Goal: Obtain resource: Download file/media

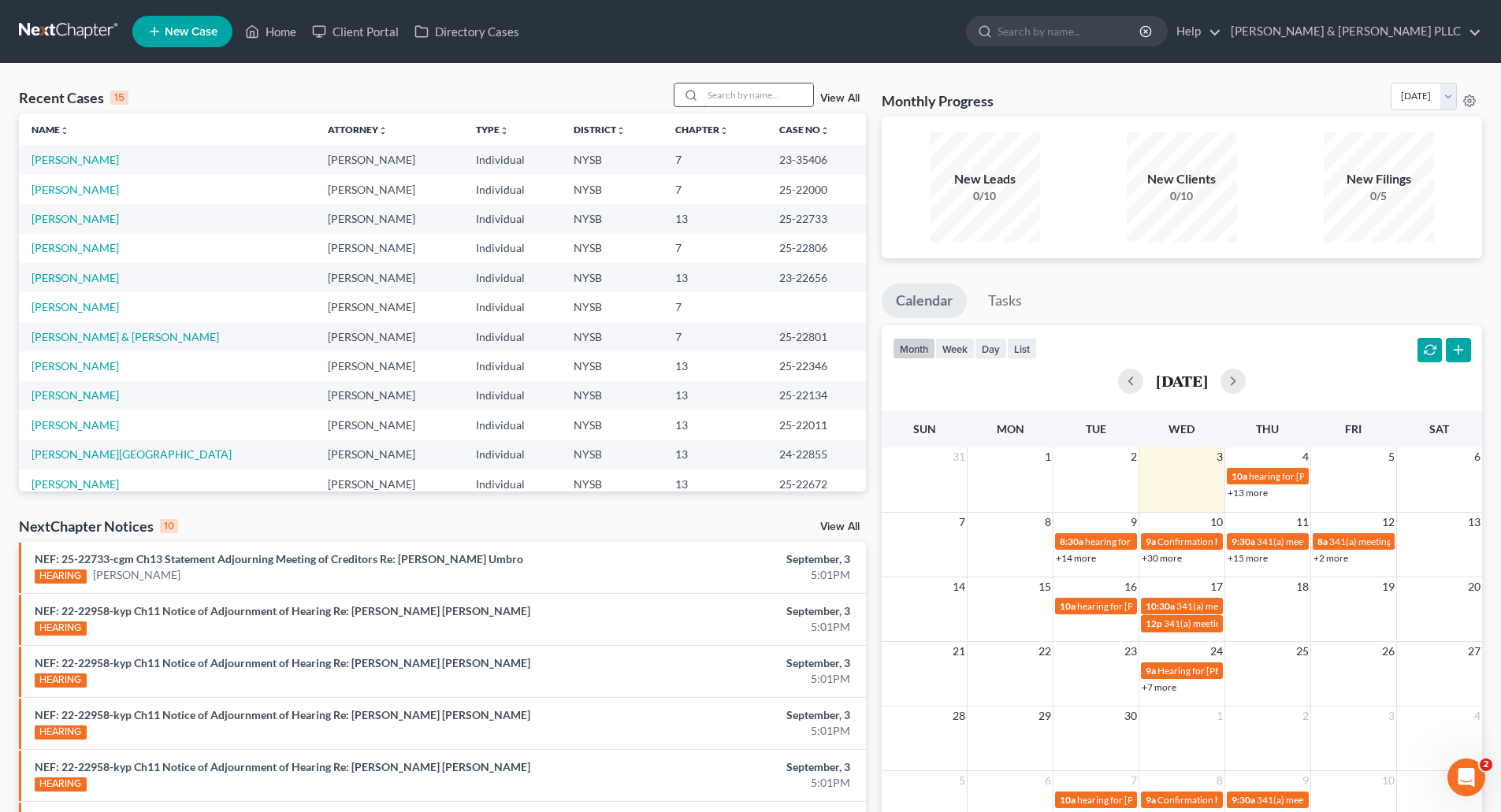
click at [712, 92] on input "search" at bounding box center [758, 94] width 110 height 23
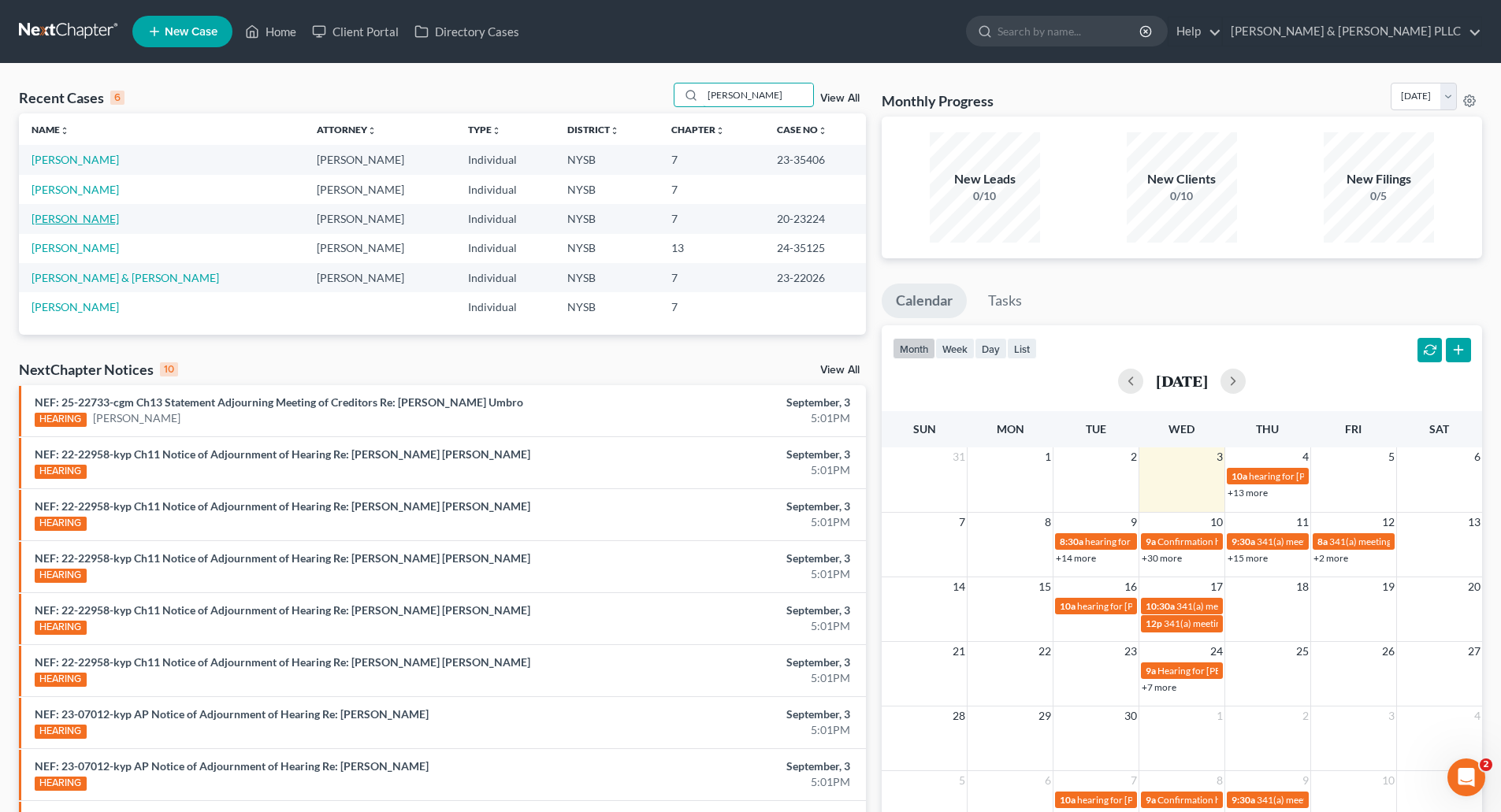
type input "[PERSON_NAME]"
click at [95, 216] on link "[PERSON_NAME]" at bounding box center [74, 218] width 87 height 14
select select "6"
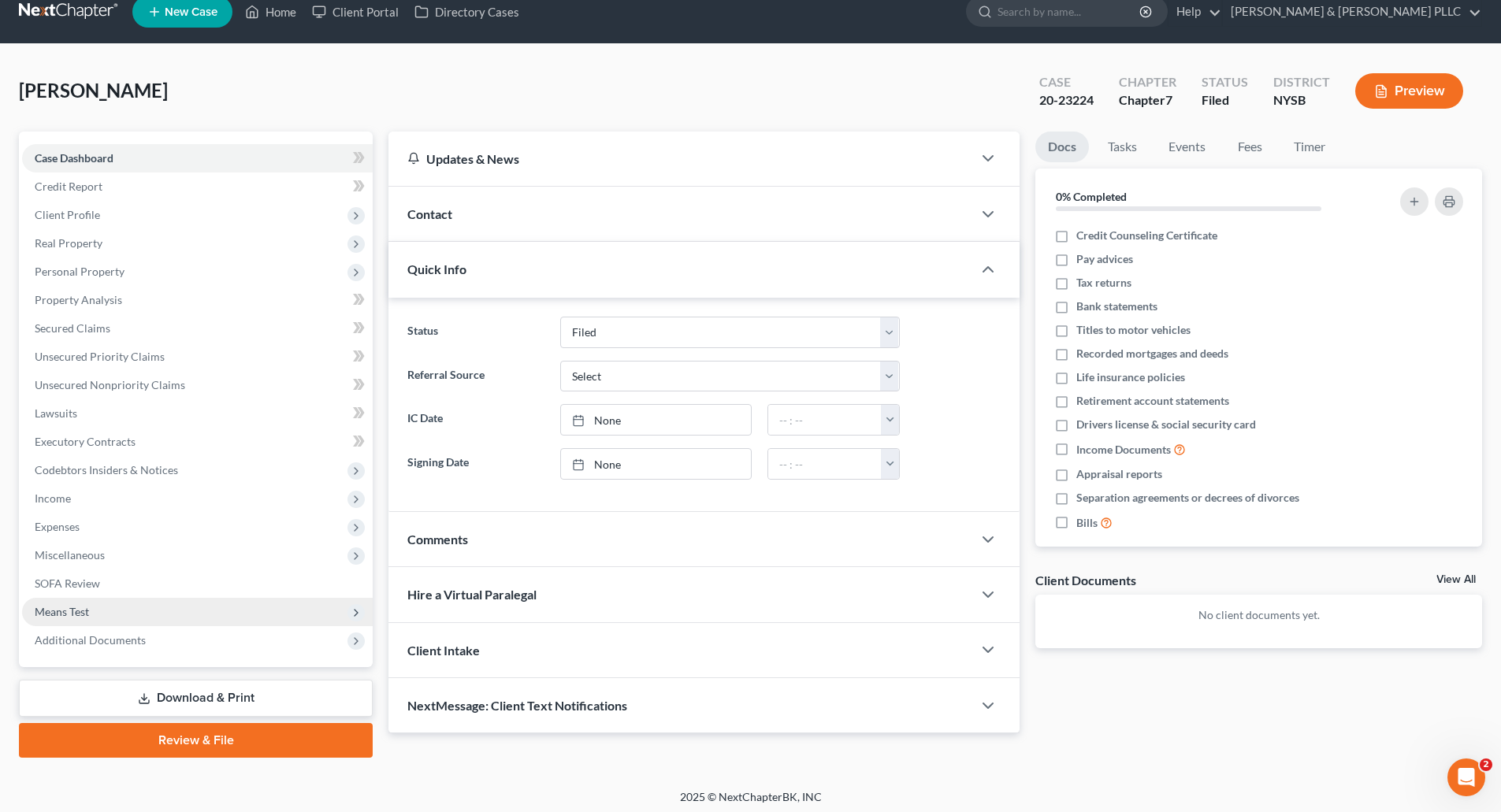
scroll to position [26, 0]
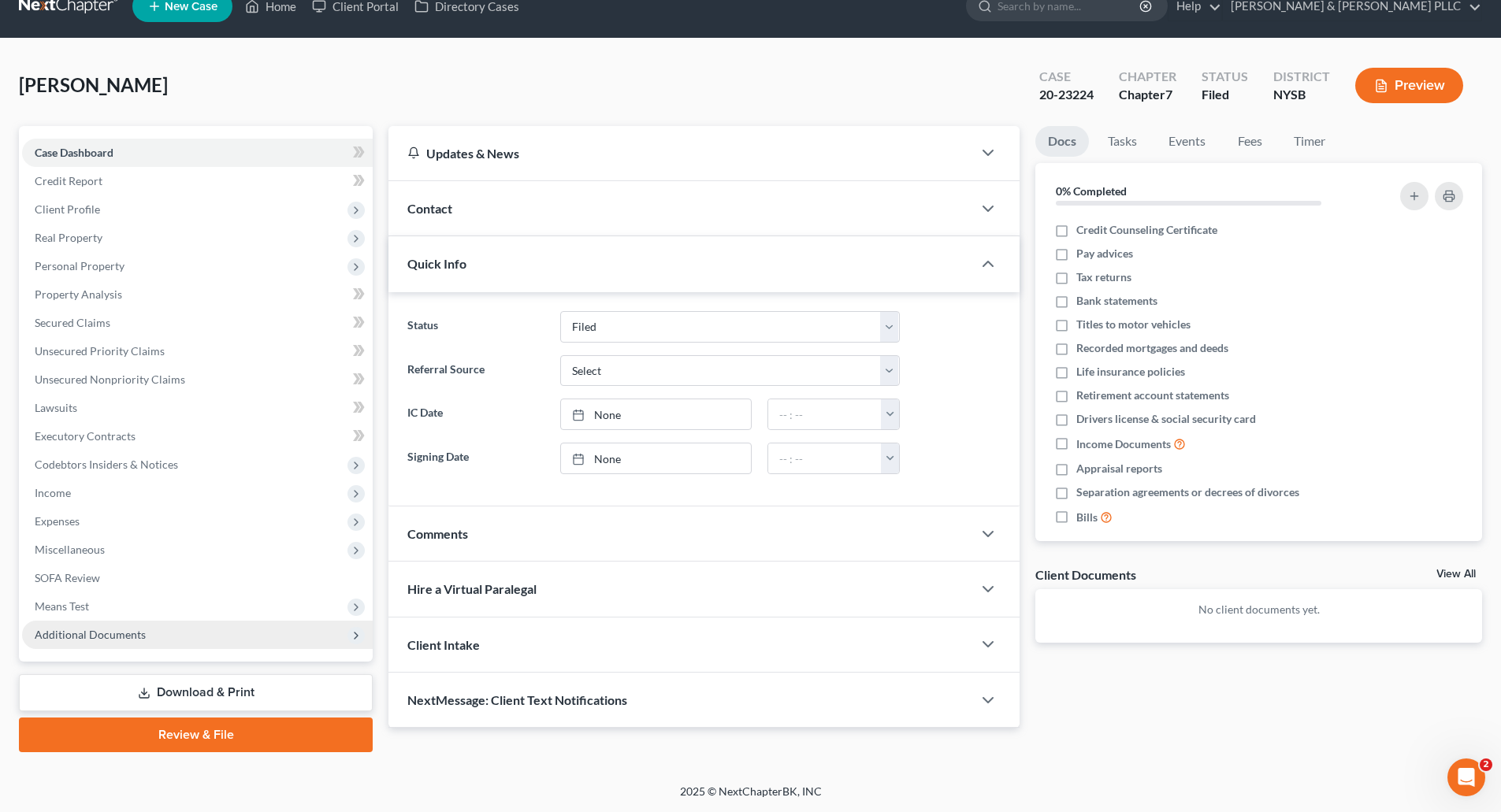
click at [92, 629] on span "Additional Documents" at bounding box center [90, 634] width 111 height 14
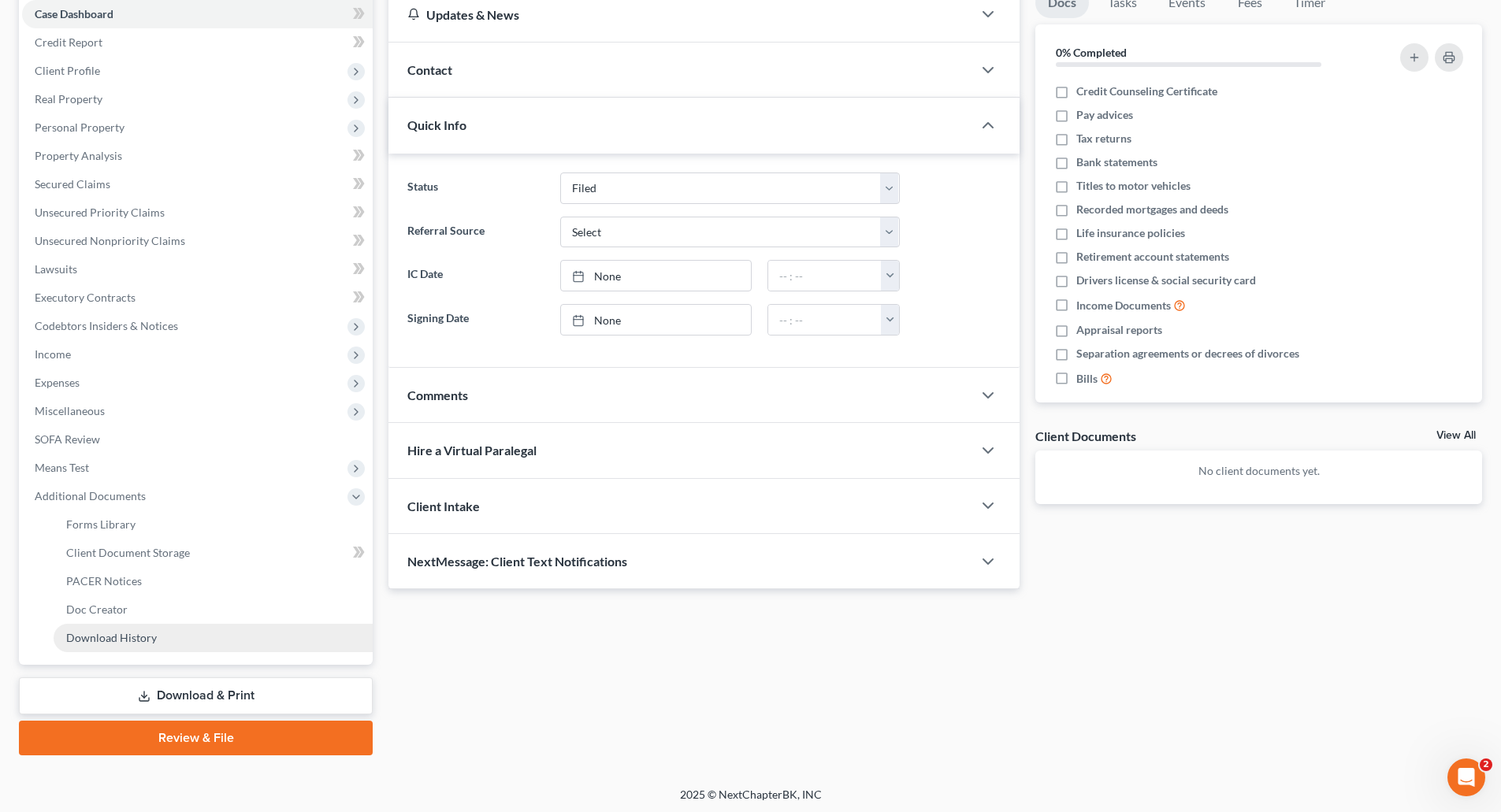
scroll to position [167, 0]
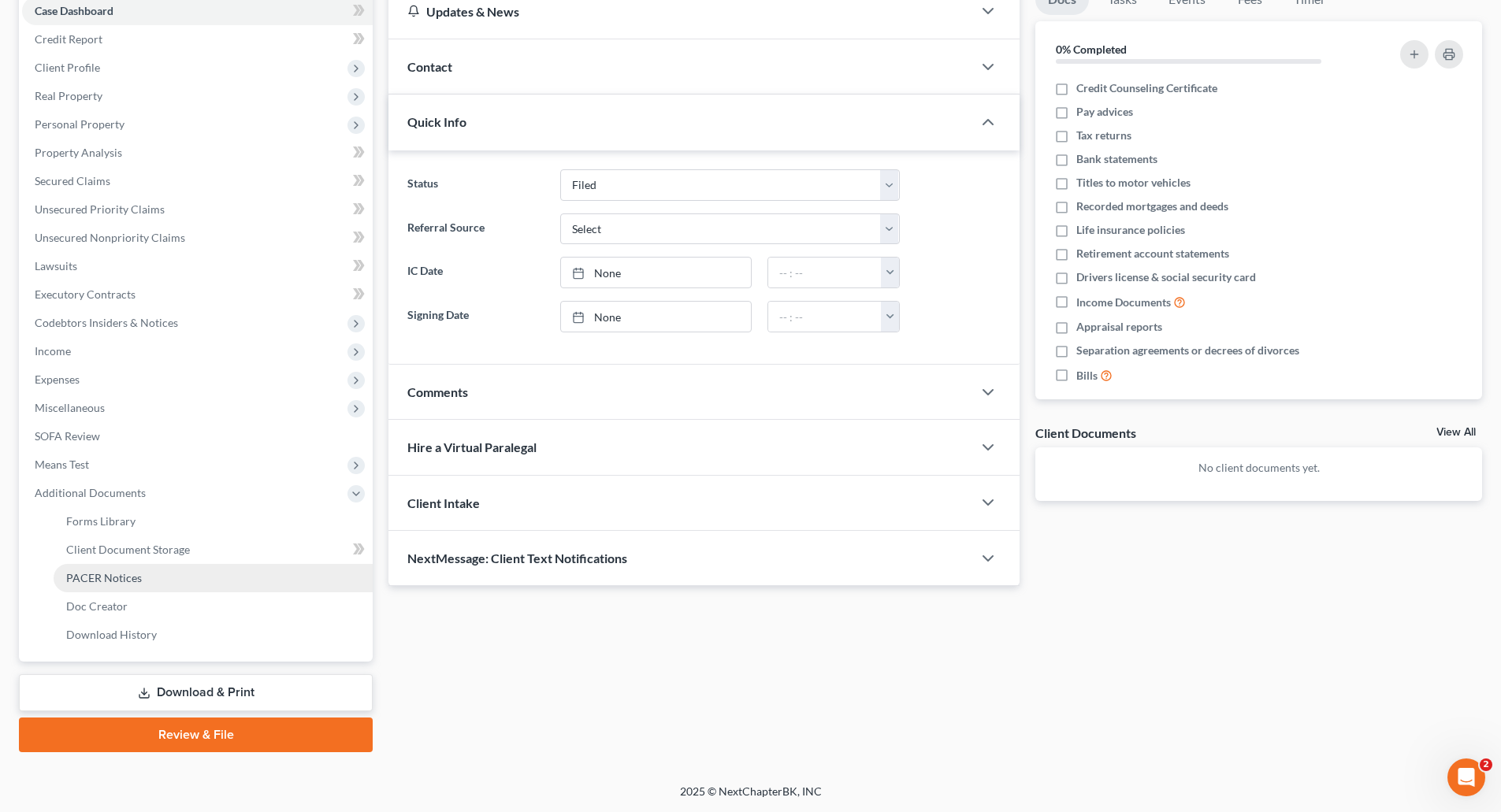
click at [100, 570] on link "PACER Notices" at bounding box center [213, 578] width 319 height 28
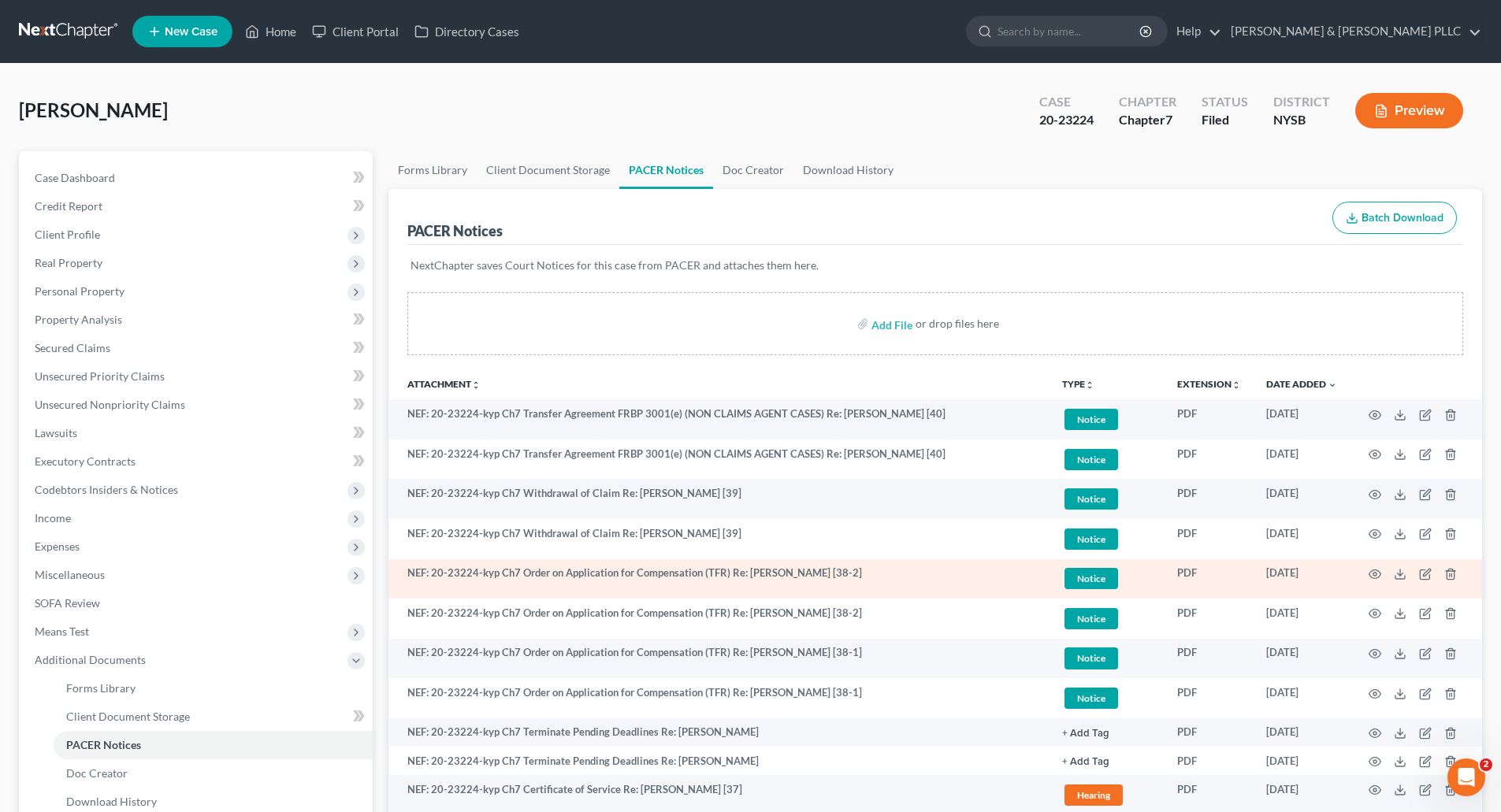
scroll to position [78, 0]
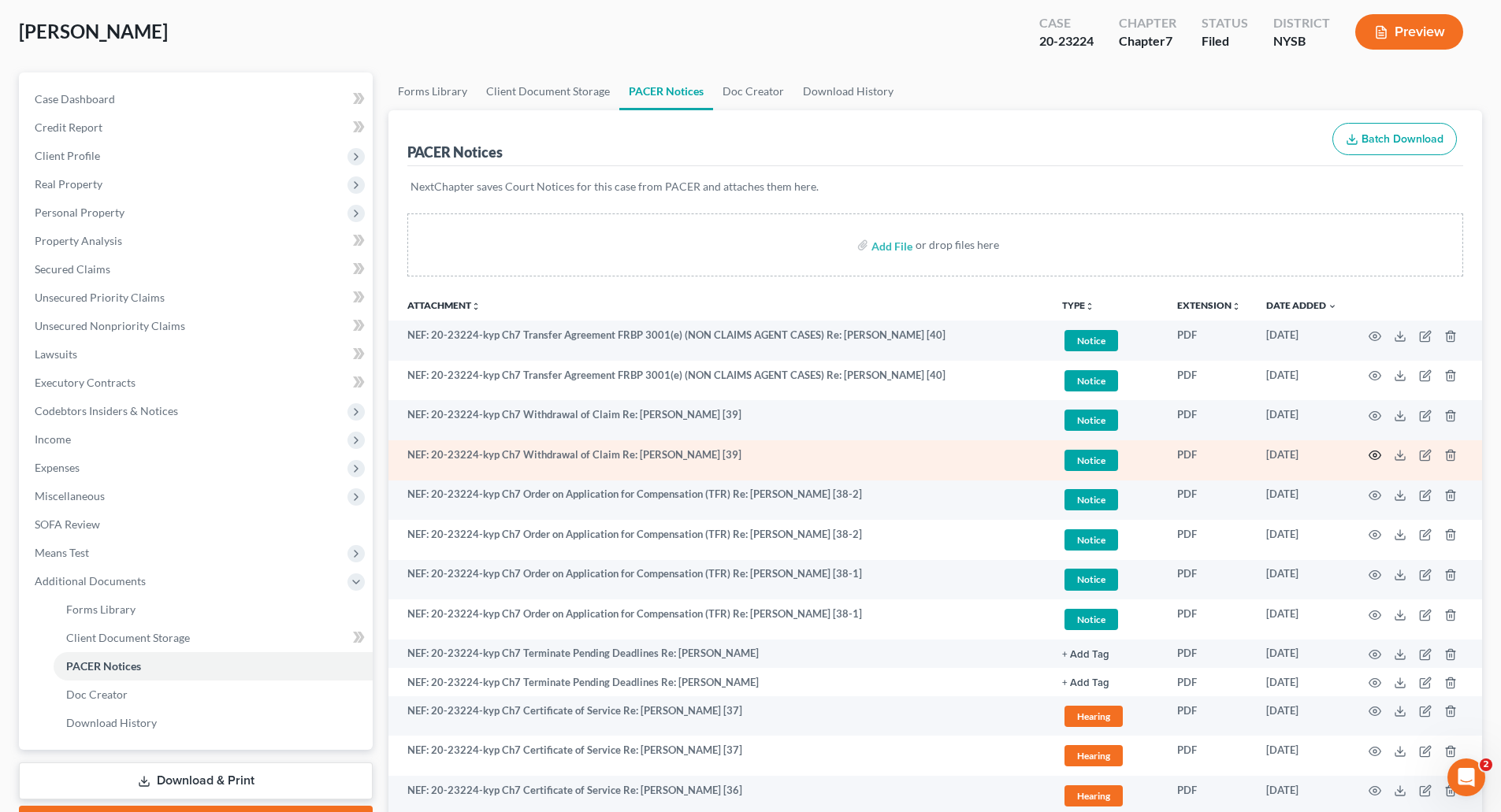
click at [1371, 453] on icon "button" at bounding box center [1375, 455] width 12 height 9
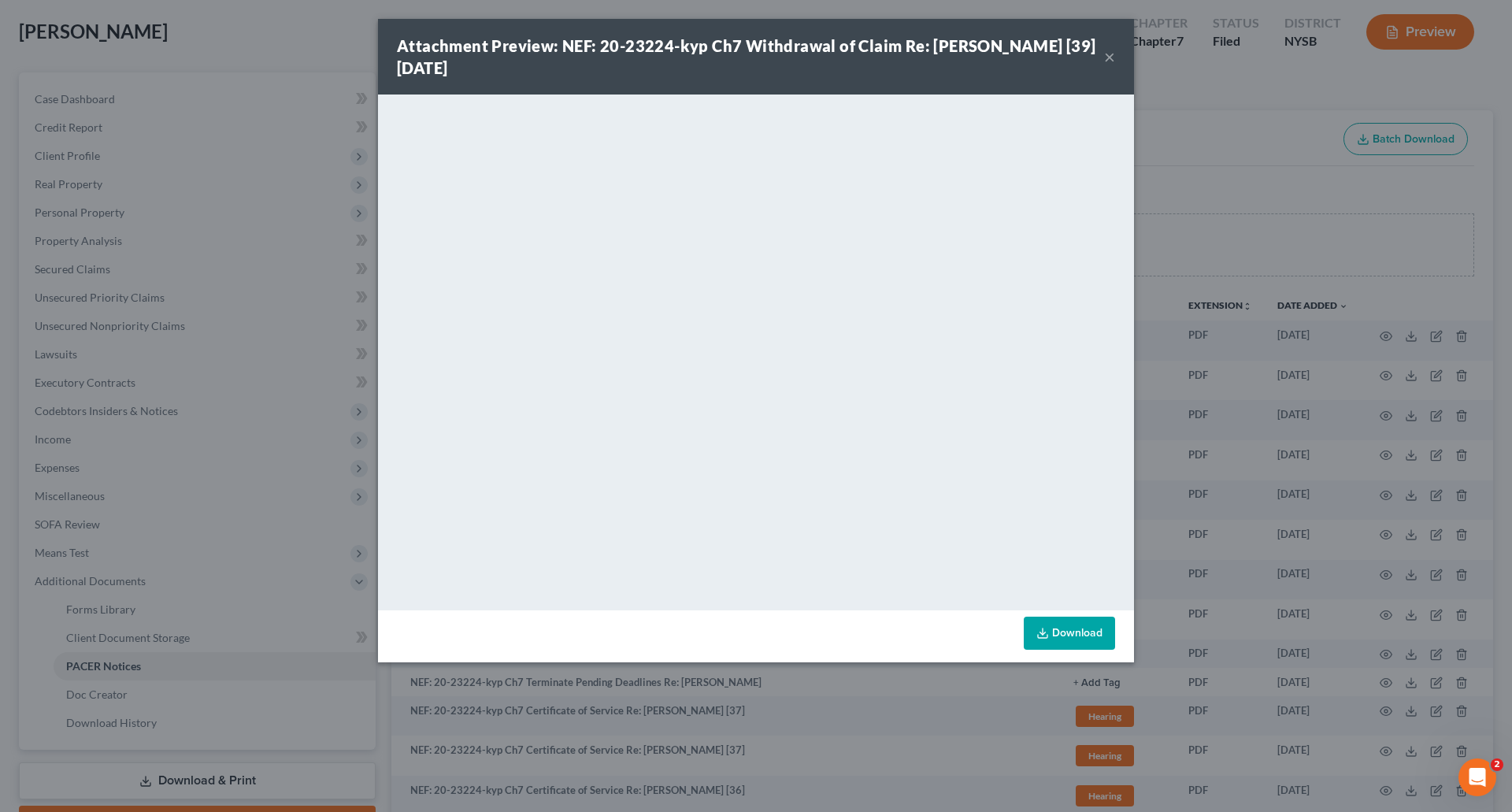
click at [1074, 627] on link "Download" at bounding box center [1070, 633] width 91 height 33
click at [1112, 52] on button "×" at bounding box center [1110, 57] width 11 height 19
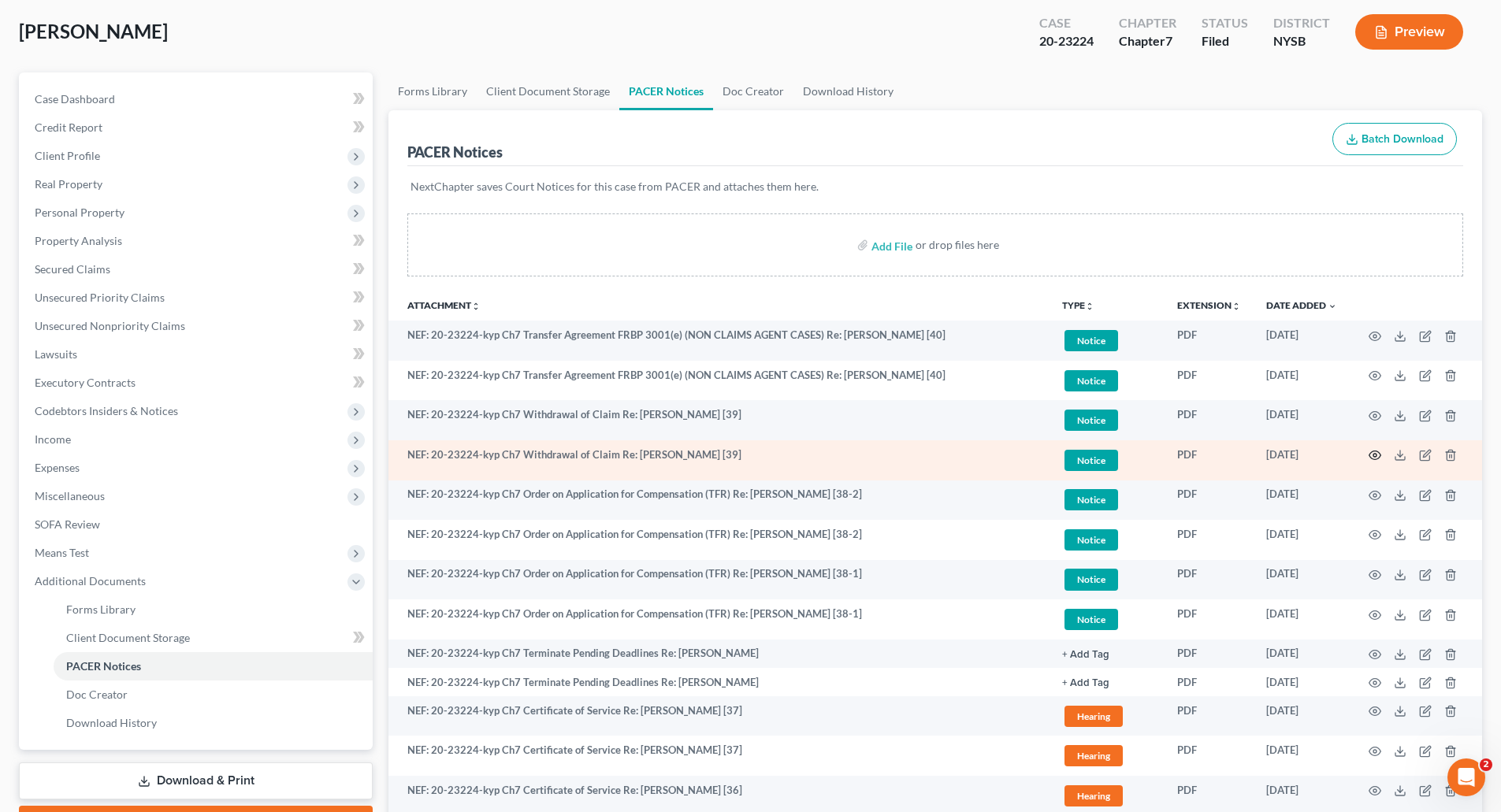
click at [1375, 451] on icon "button" at bounding box center [1375, 455] width 12 height 9
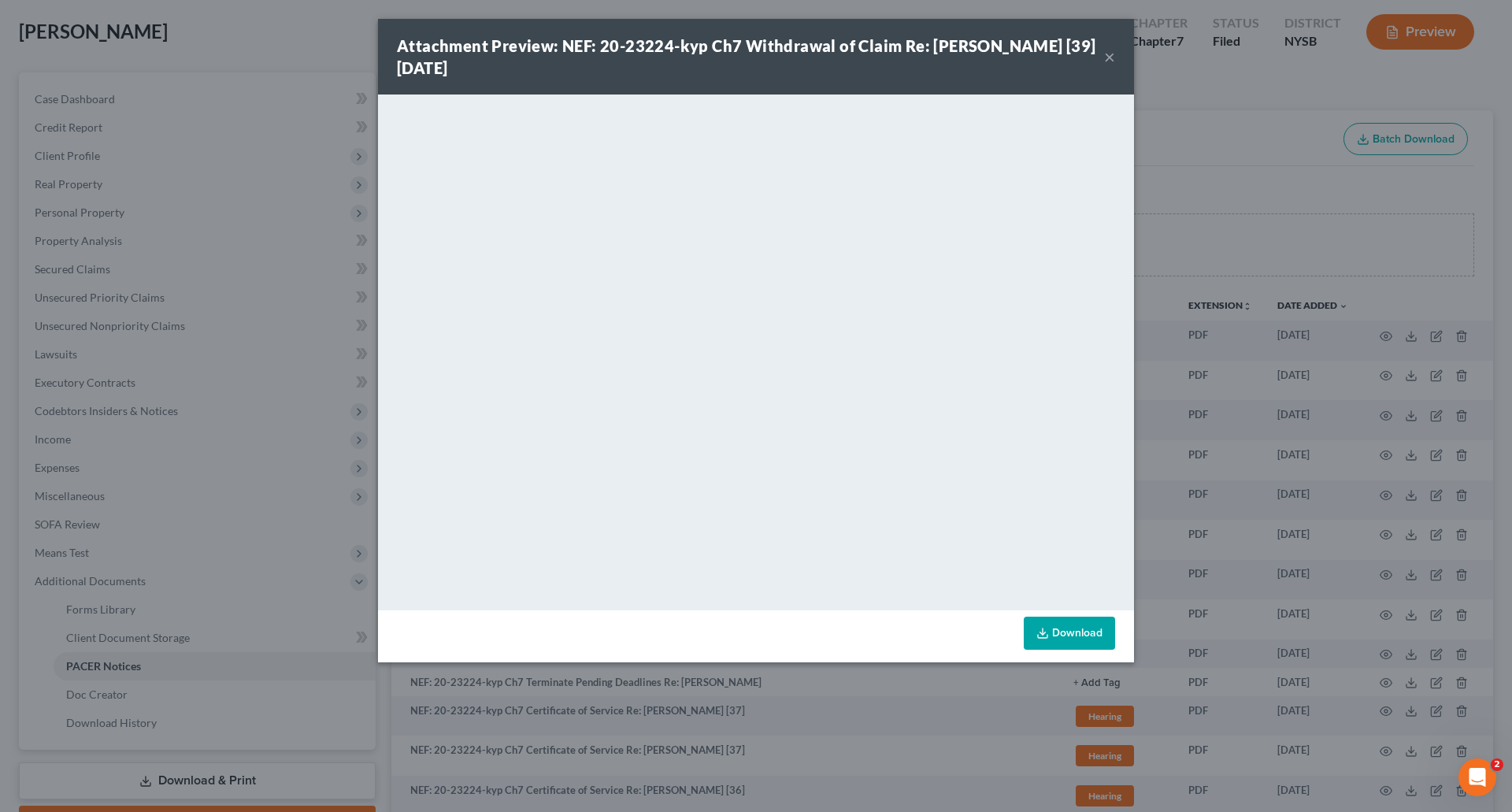
click at [1104, 51] on button "×" at bounding box center [1110, 57] width 11 height 19
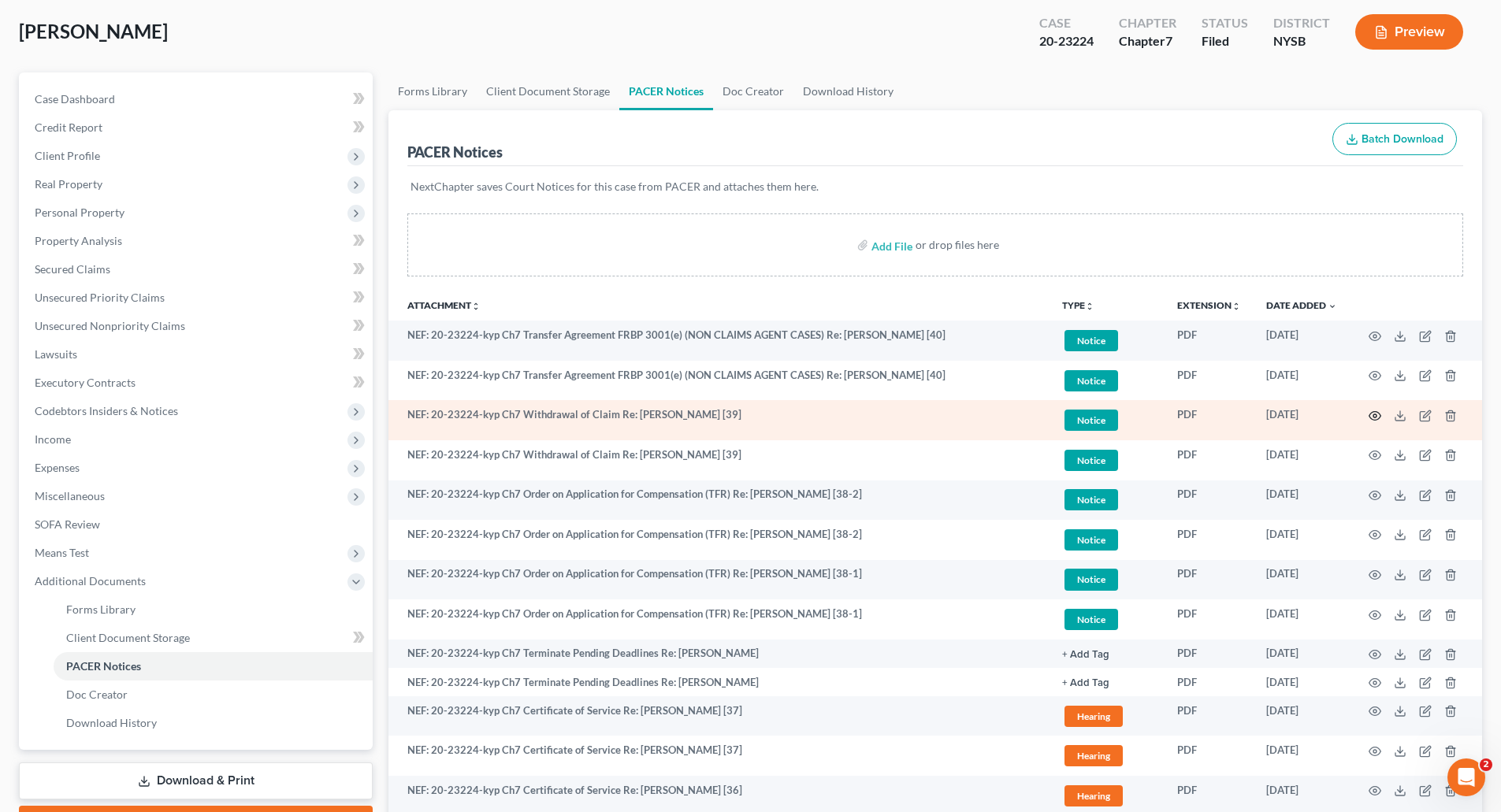
click at [1371, 410] on icon "button" at bounding box center [1375, 416] width 13 height 13
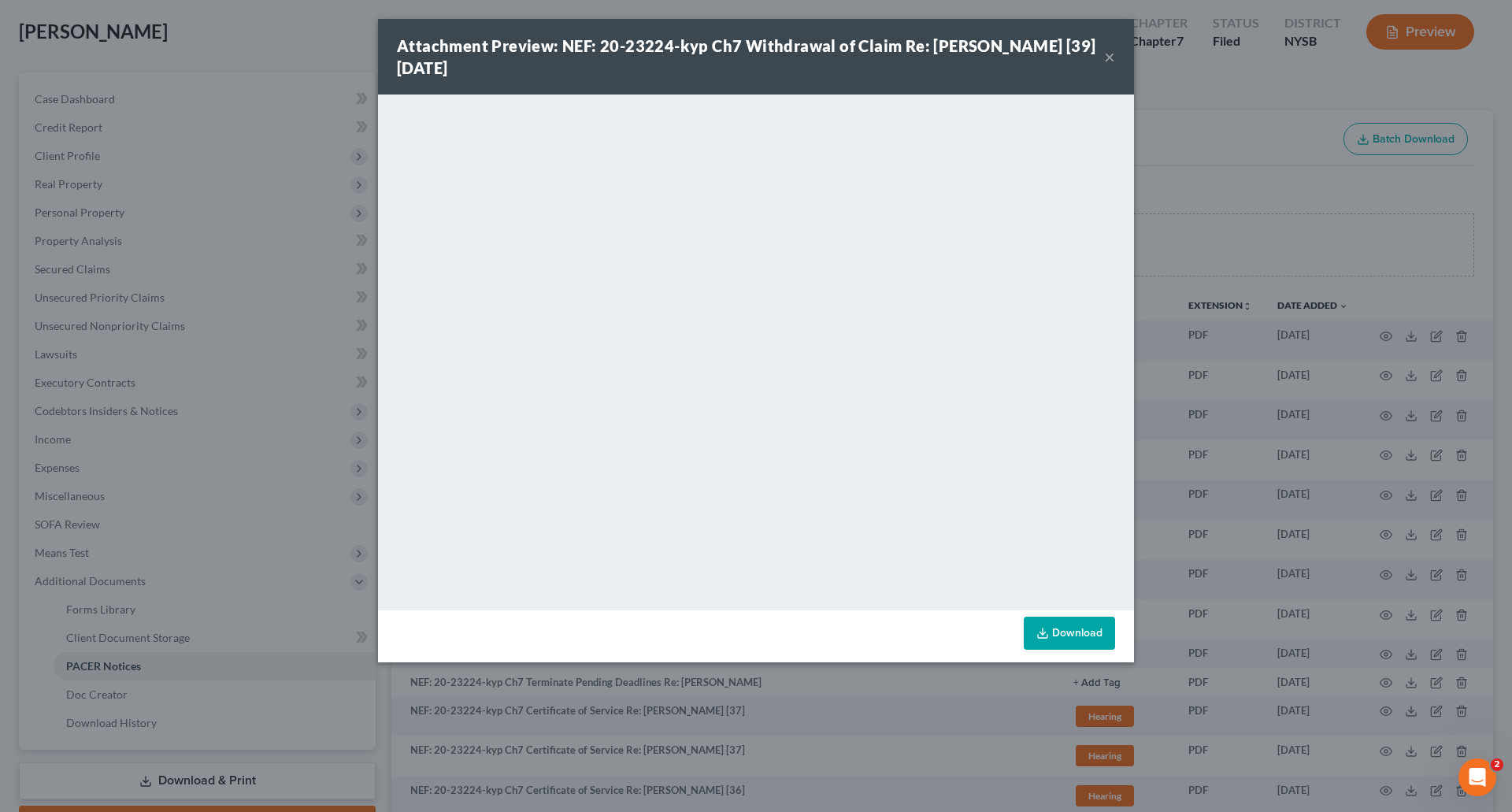
click at [1111, 55] on button "×" at bounding box center [1110, 57] width 11 height 19
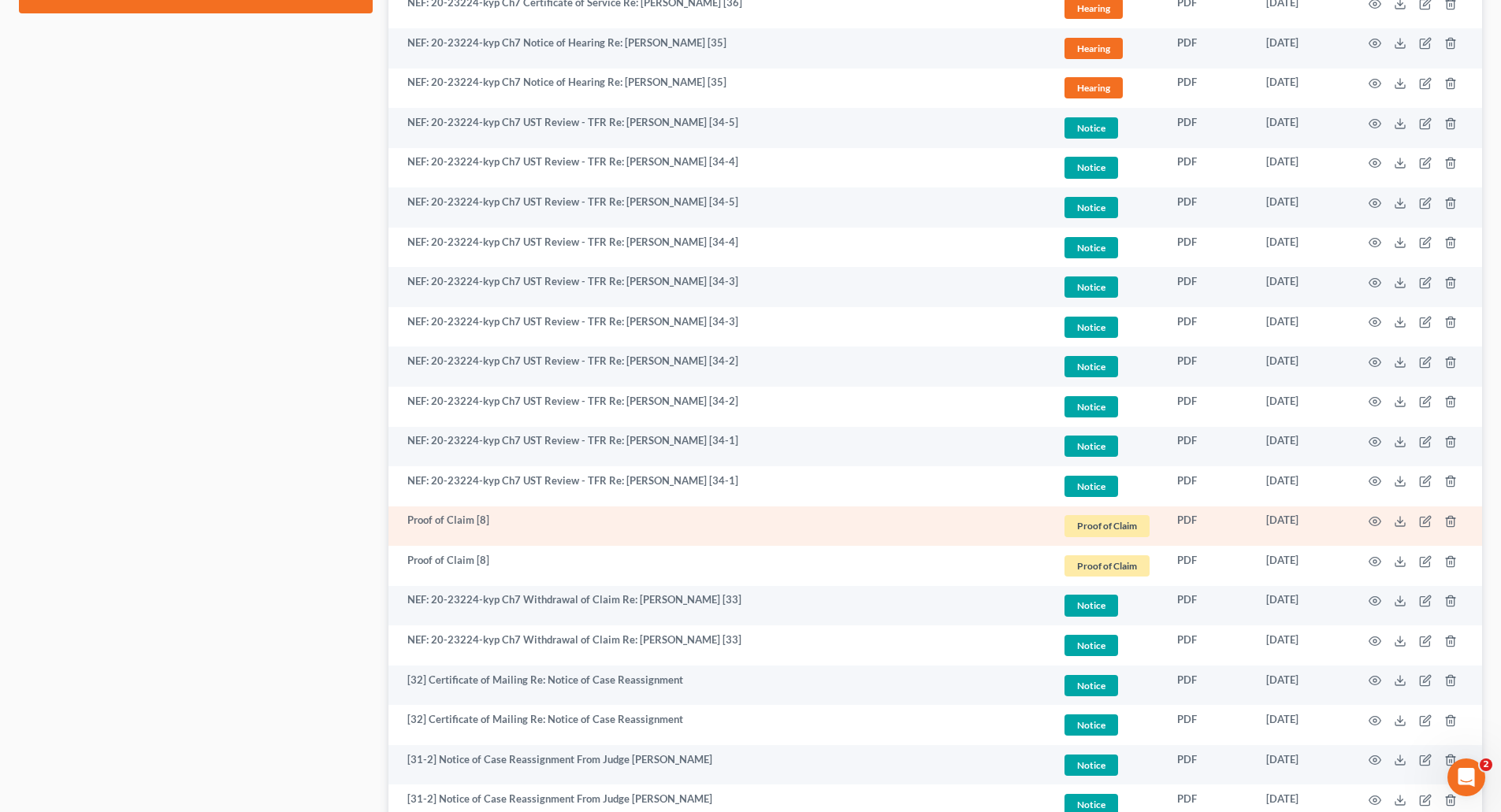
scroll to position [945, 0]
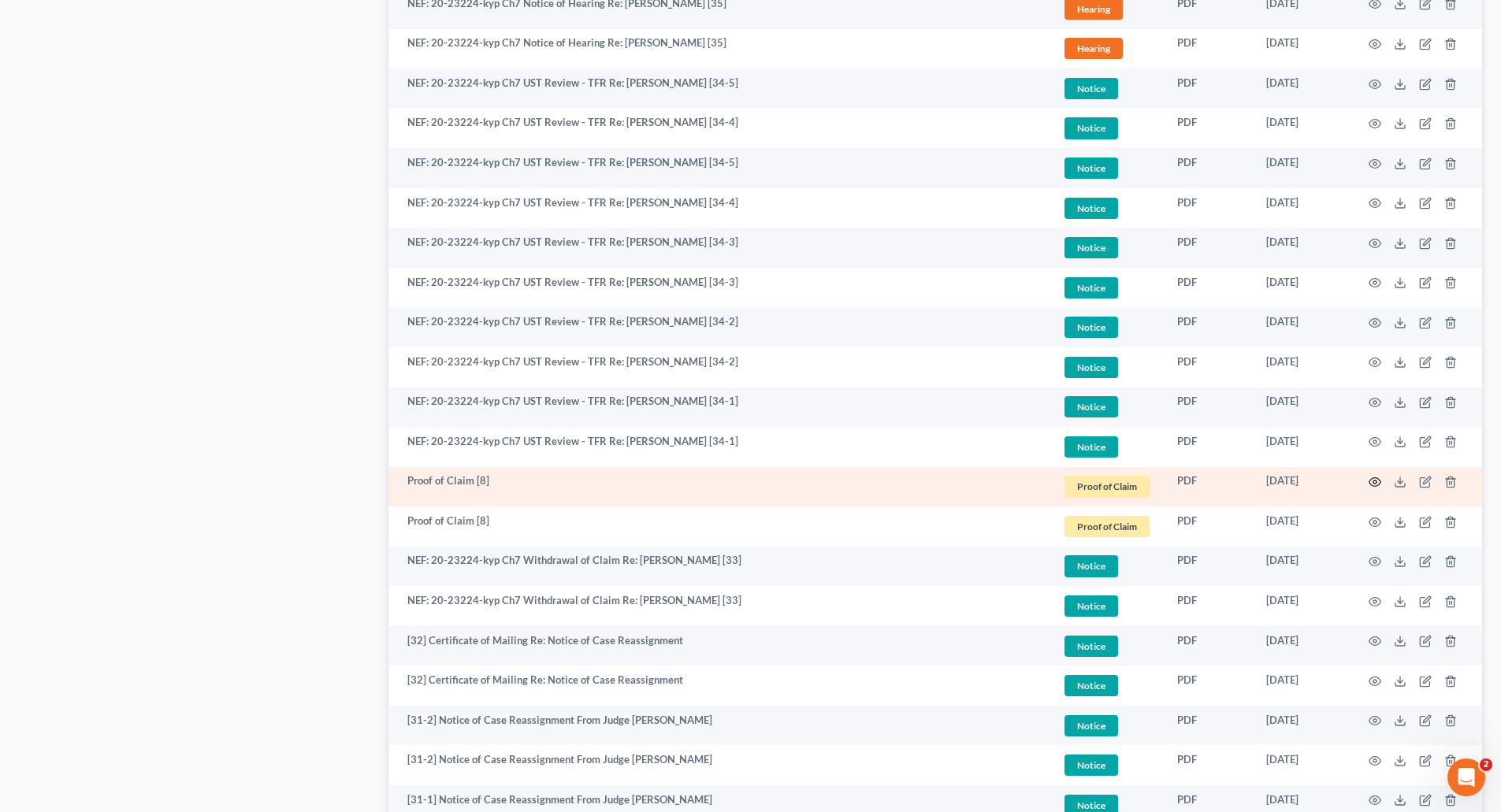
click at [1375, 481] on circle "button" at bounding box center [1375, 482] width 3 height 3
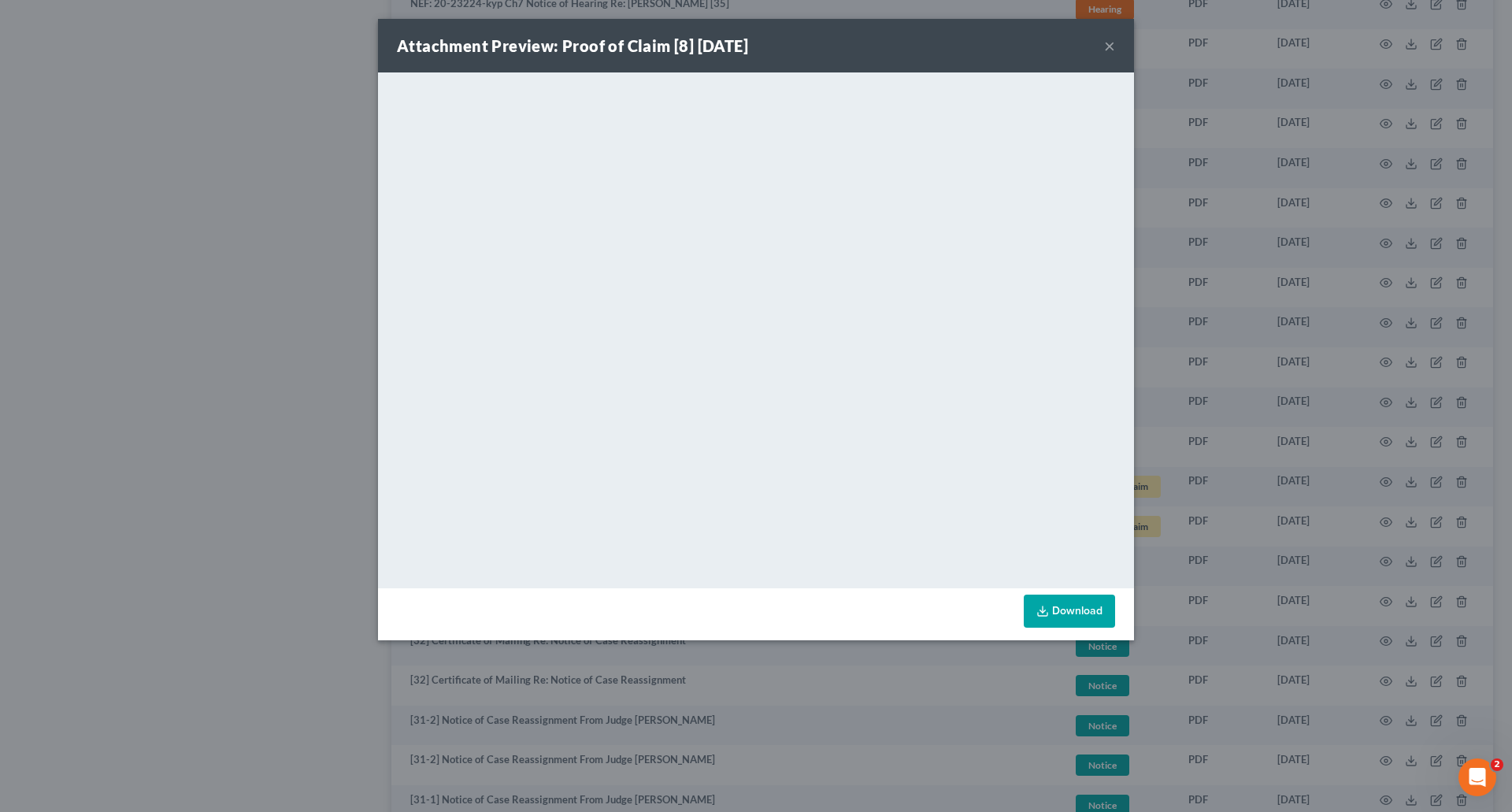
click at [1062, 610] on link "Download" at bounding box center [1070, 610] width 91 height 33
click at [1112, 36] on button "×" at bounding box center [1110, 46] width 11 height 19
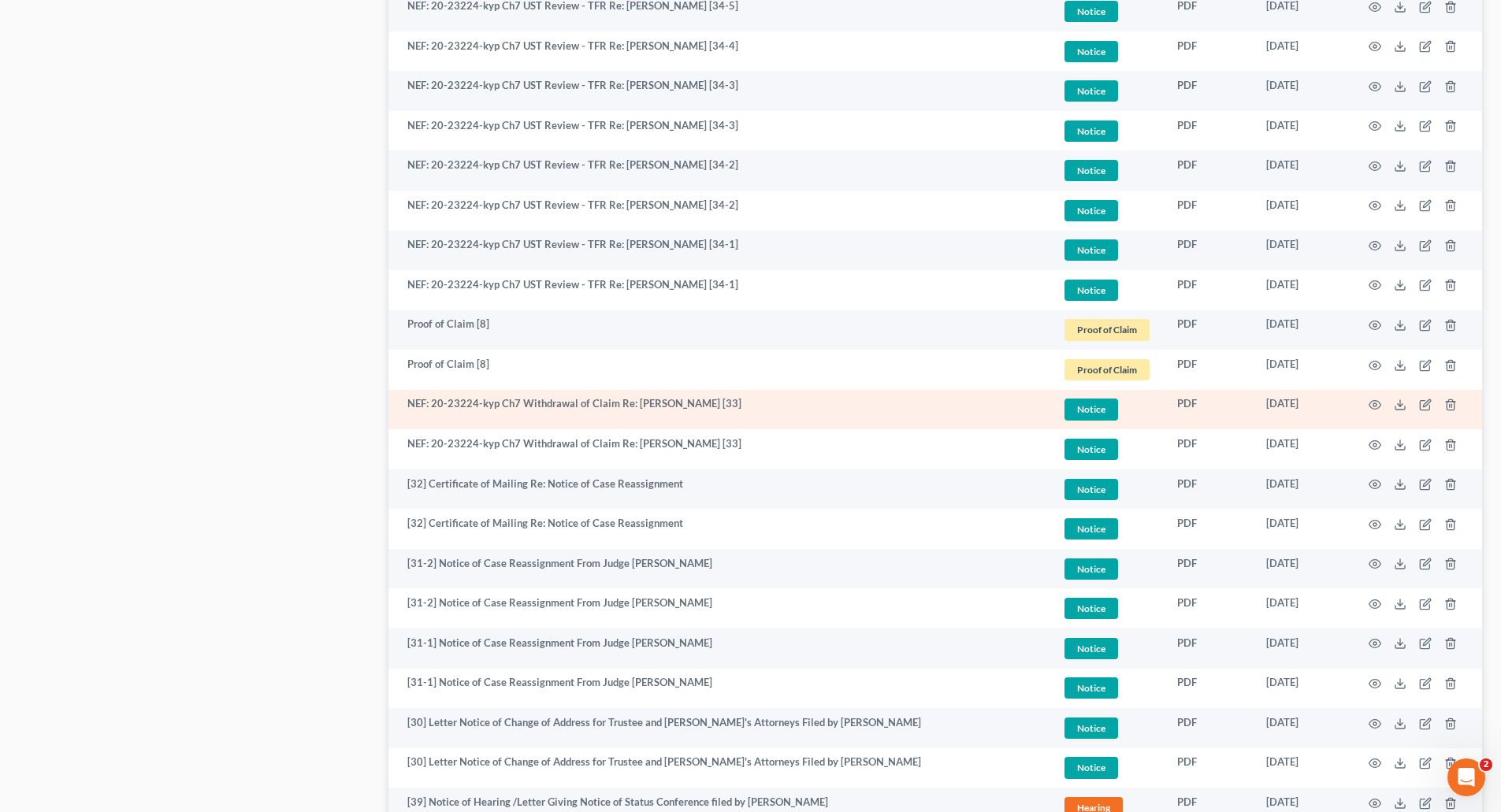
scroll to position [1102, 0]
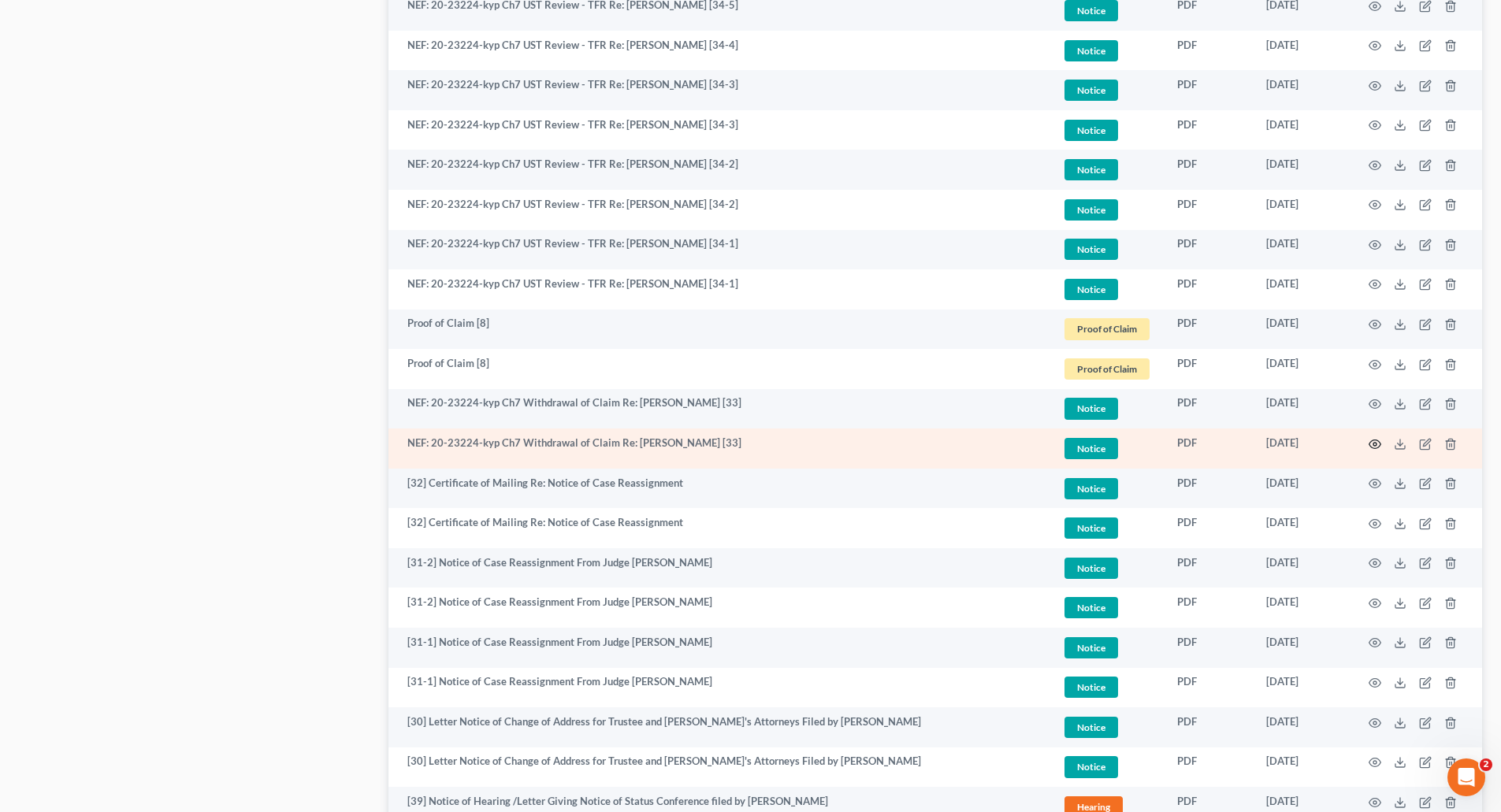
click at [1375, 440] on icon "button" at bounding box center [1375, 443] width 12 height 9
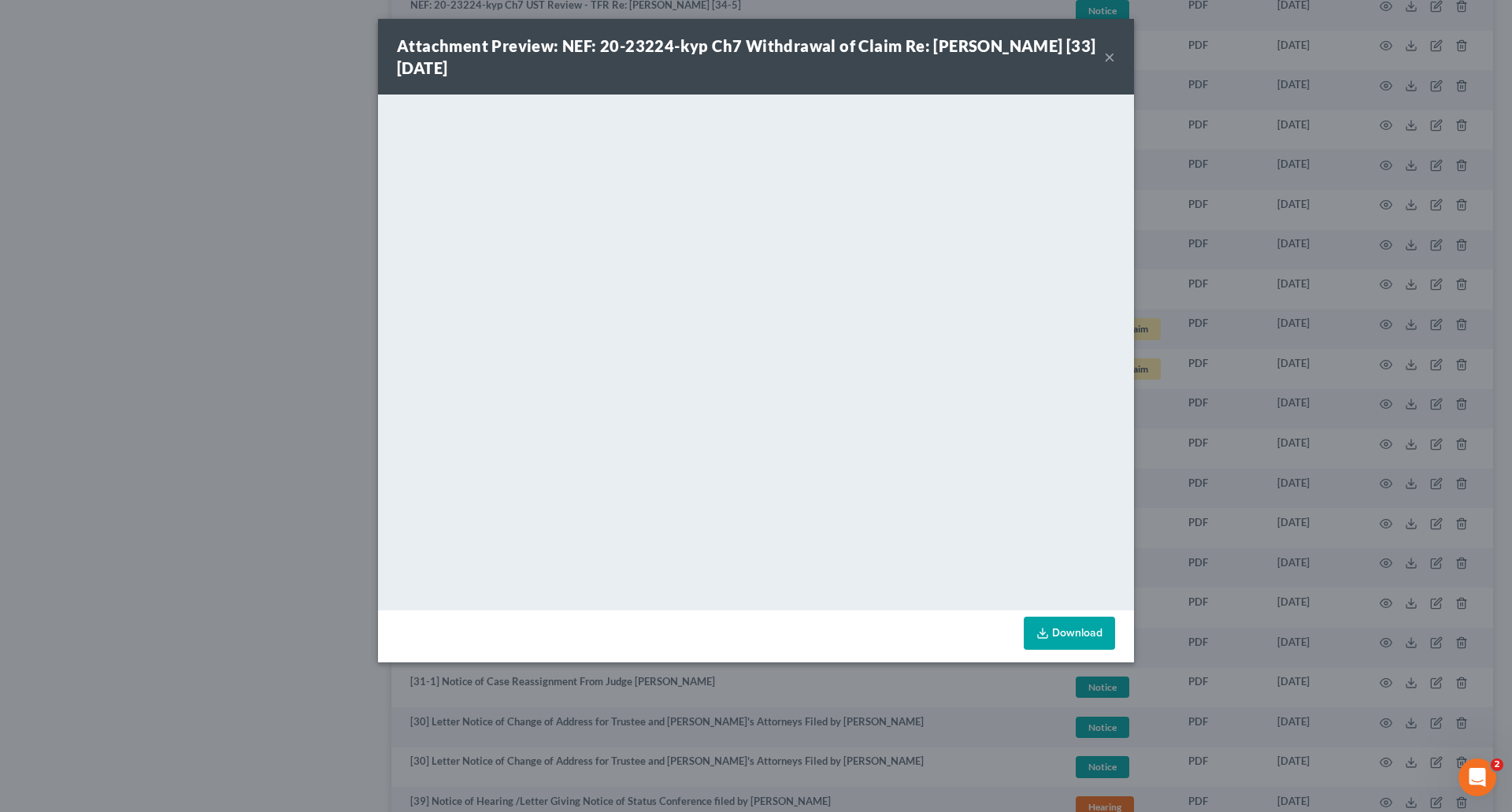
click at [1109, 51] on button "×" at bounding box center [1110, 57] width 11 height 19
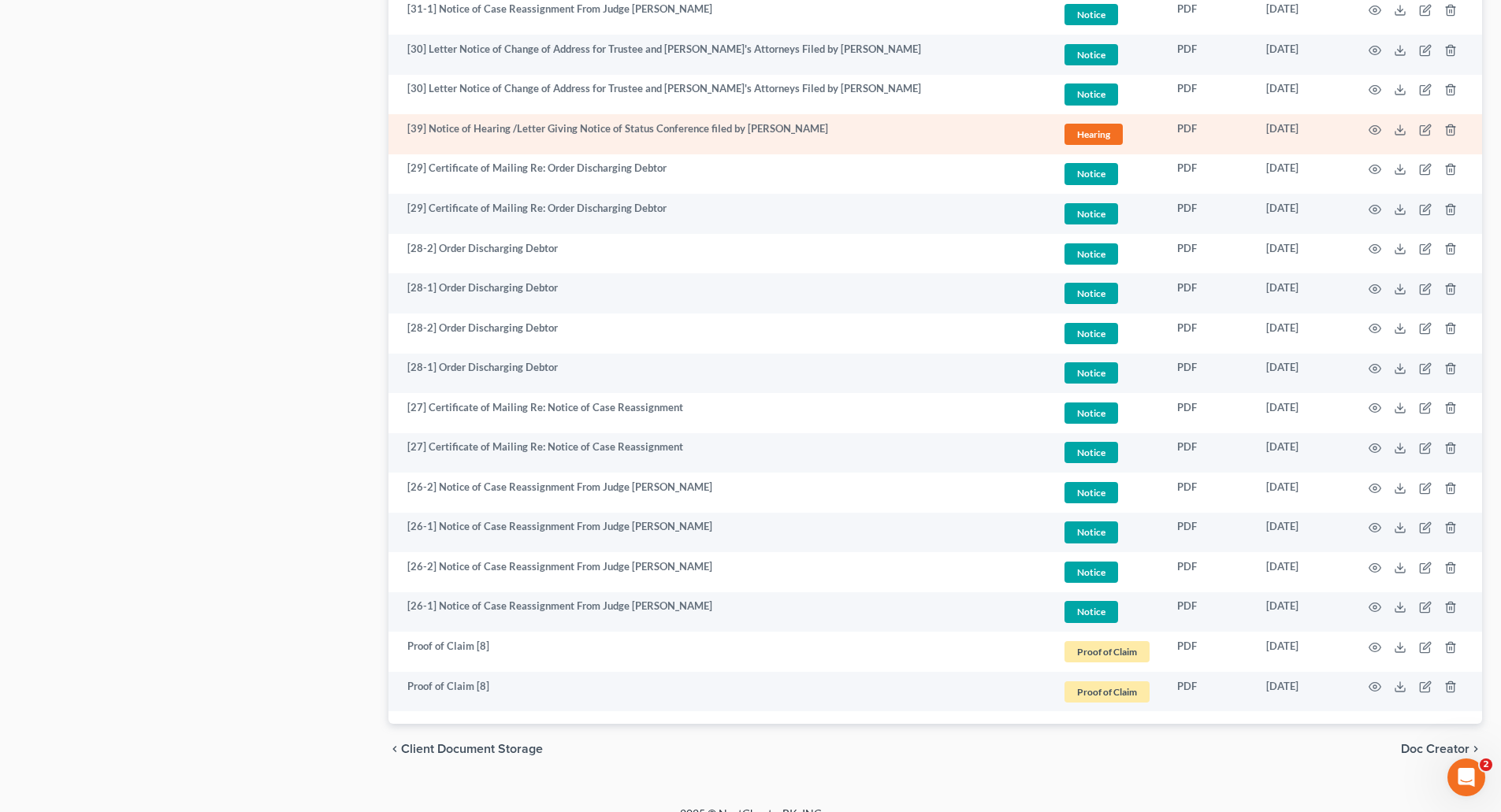
scroll to position [1798, 0]
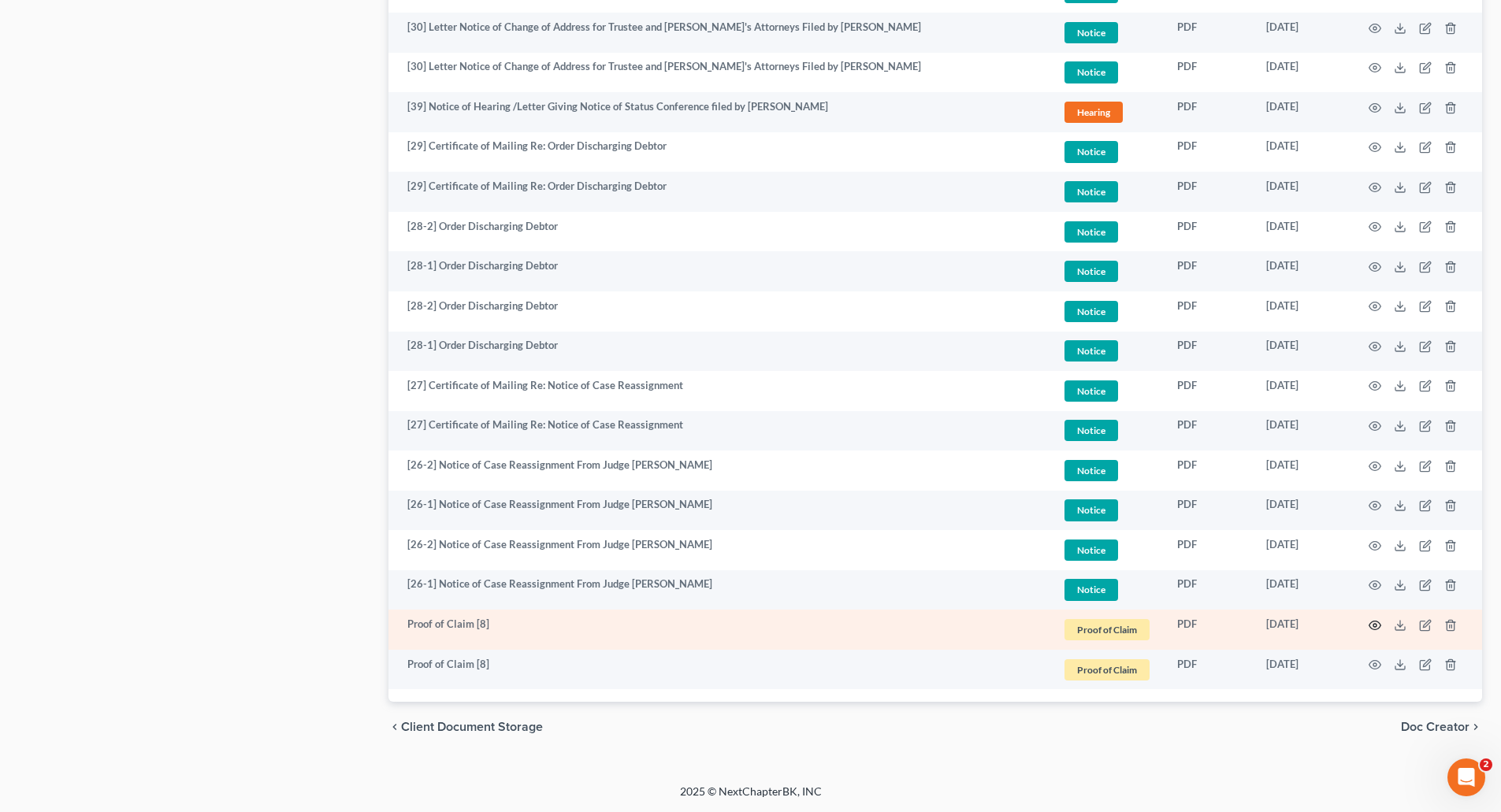
click at [1377, 624] on icon "button" at bounding box center [1375, 626] width 13 height 13
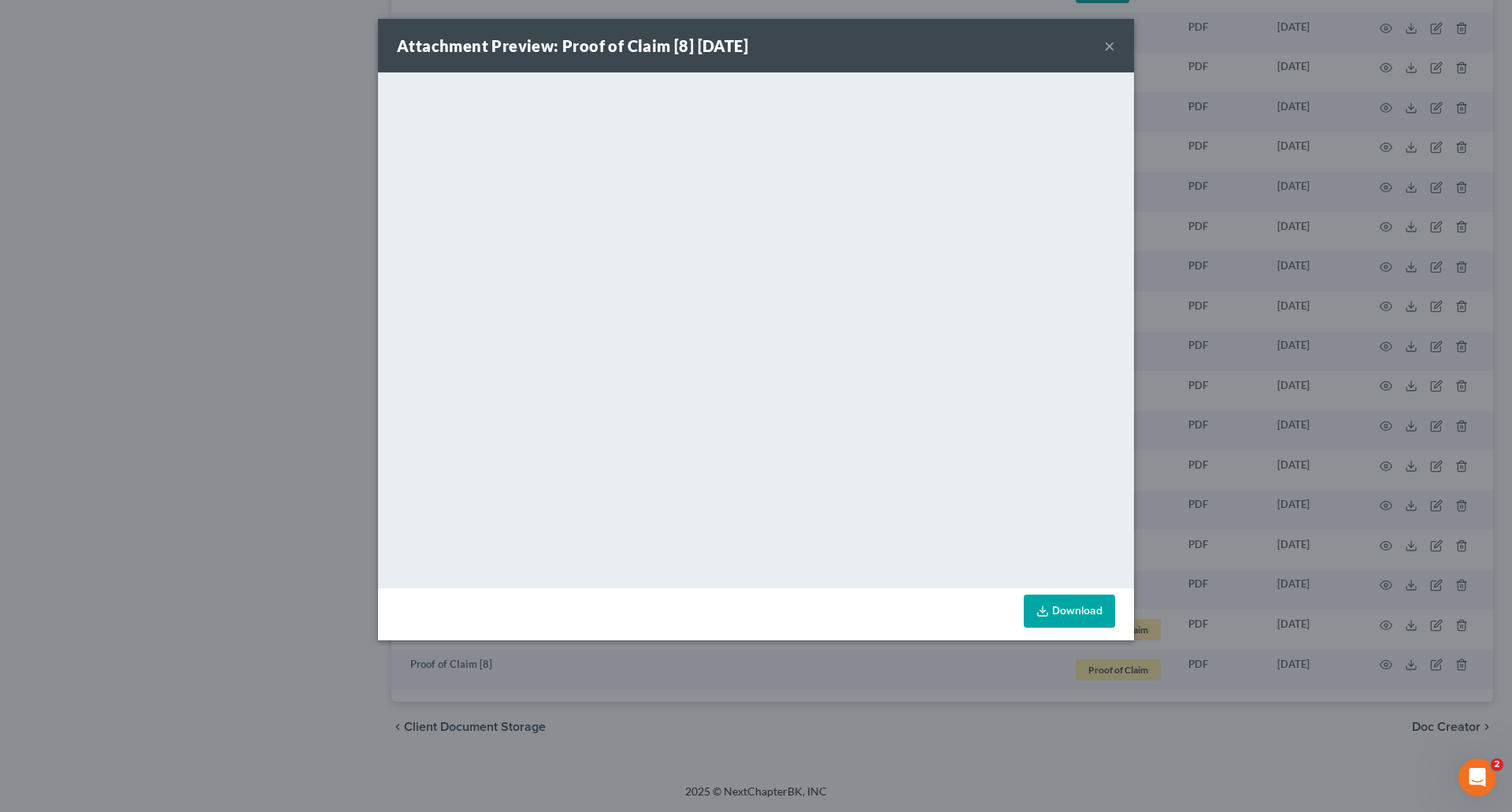
click at [1105, 42] on button "×" at bounding box center [1110, 46] width 11 height 19
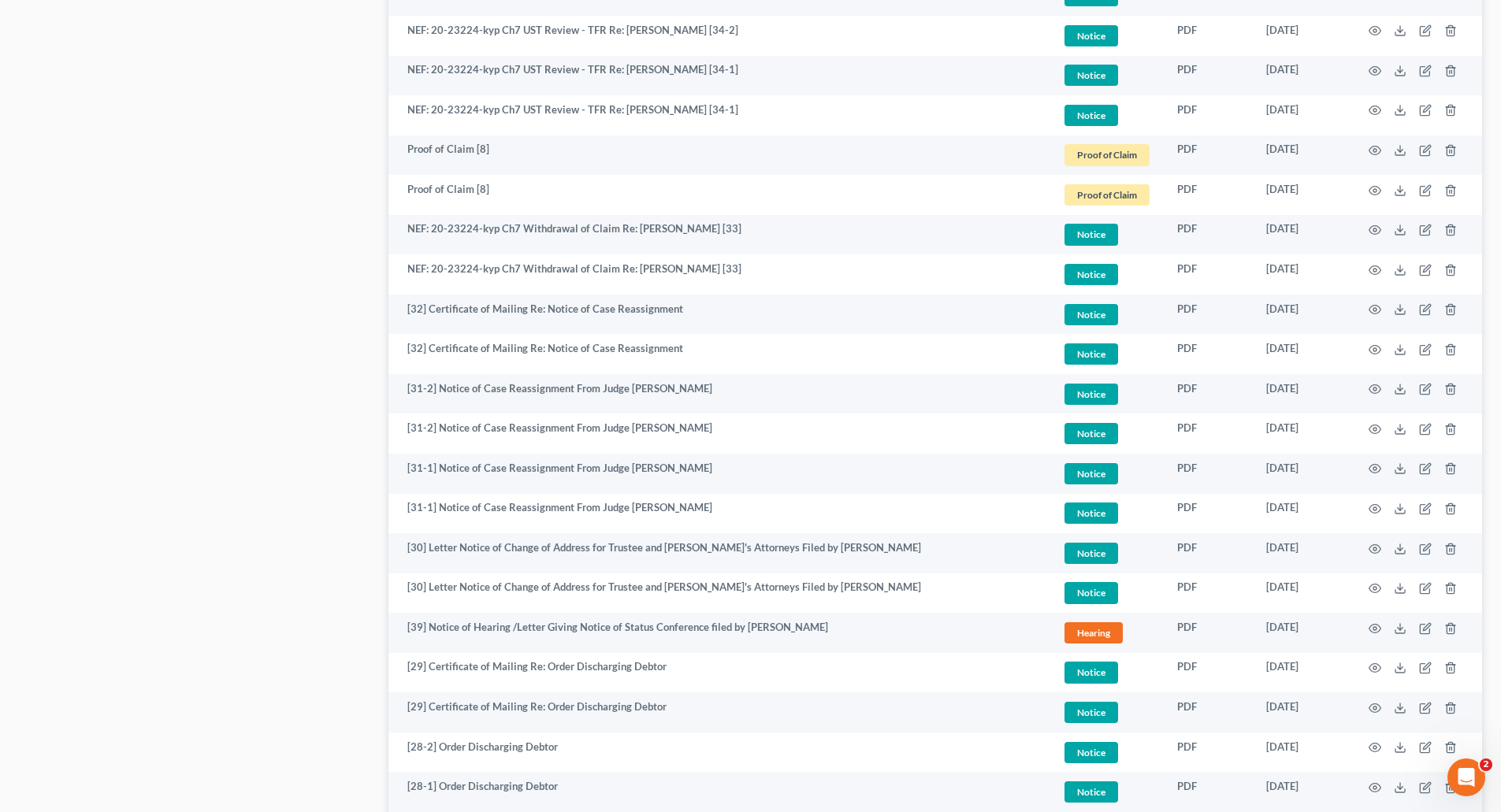
scroll to position [1246, 0]
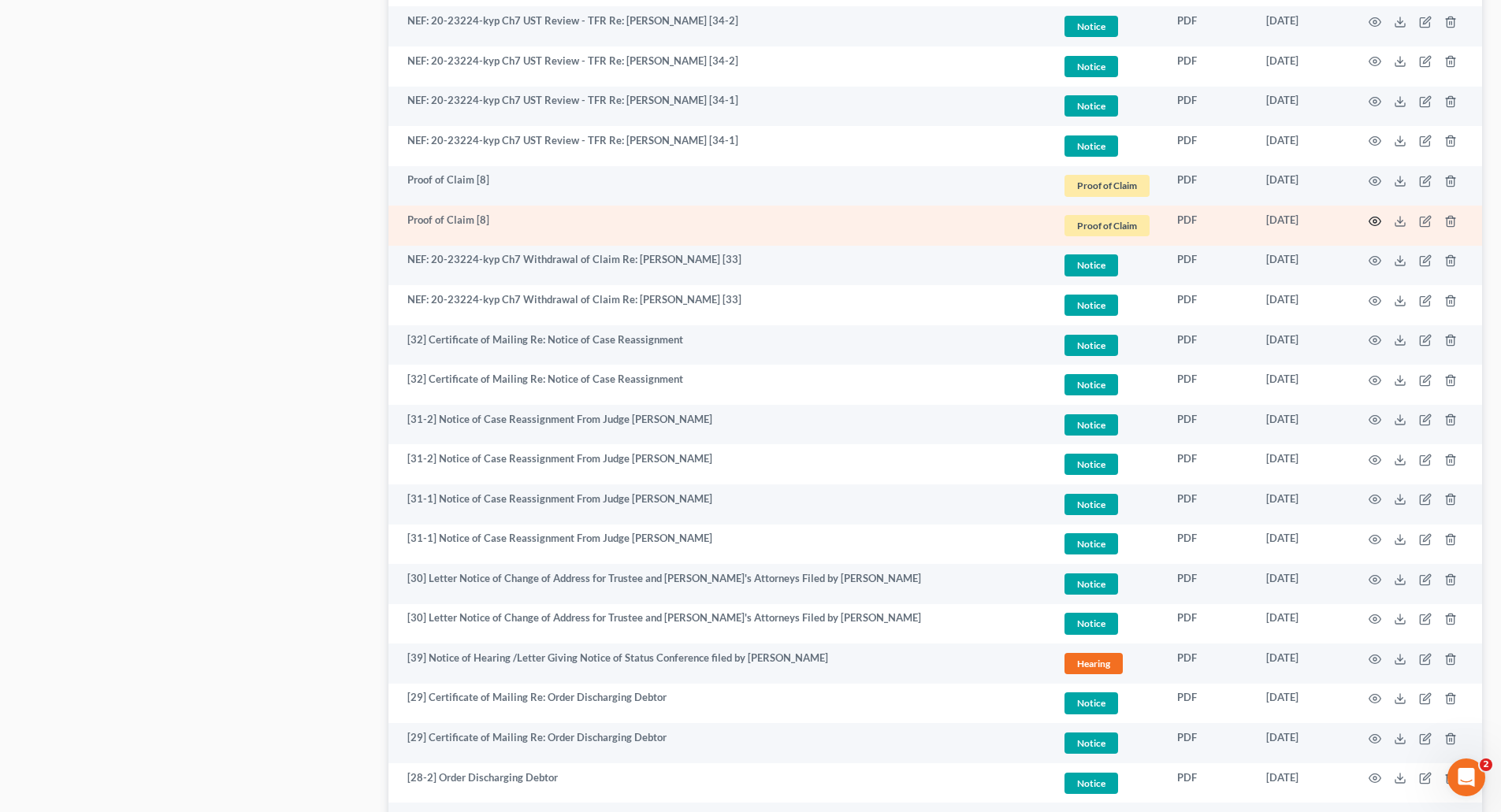
click at [1372, 222] on icon "button" at bounding box center [1375, 222] width 13 height 13
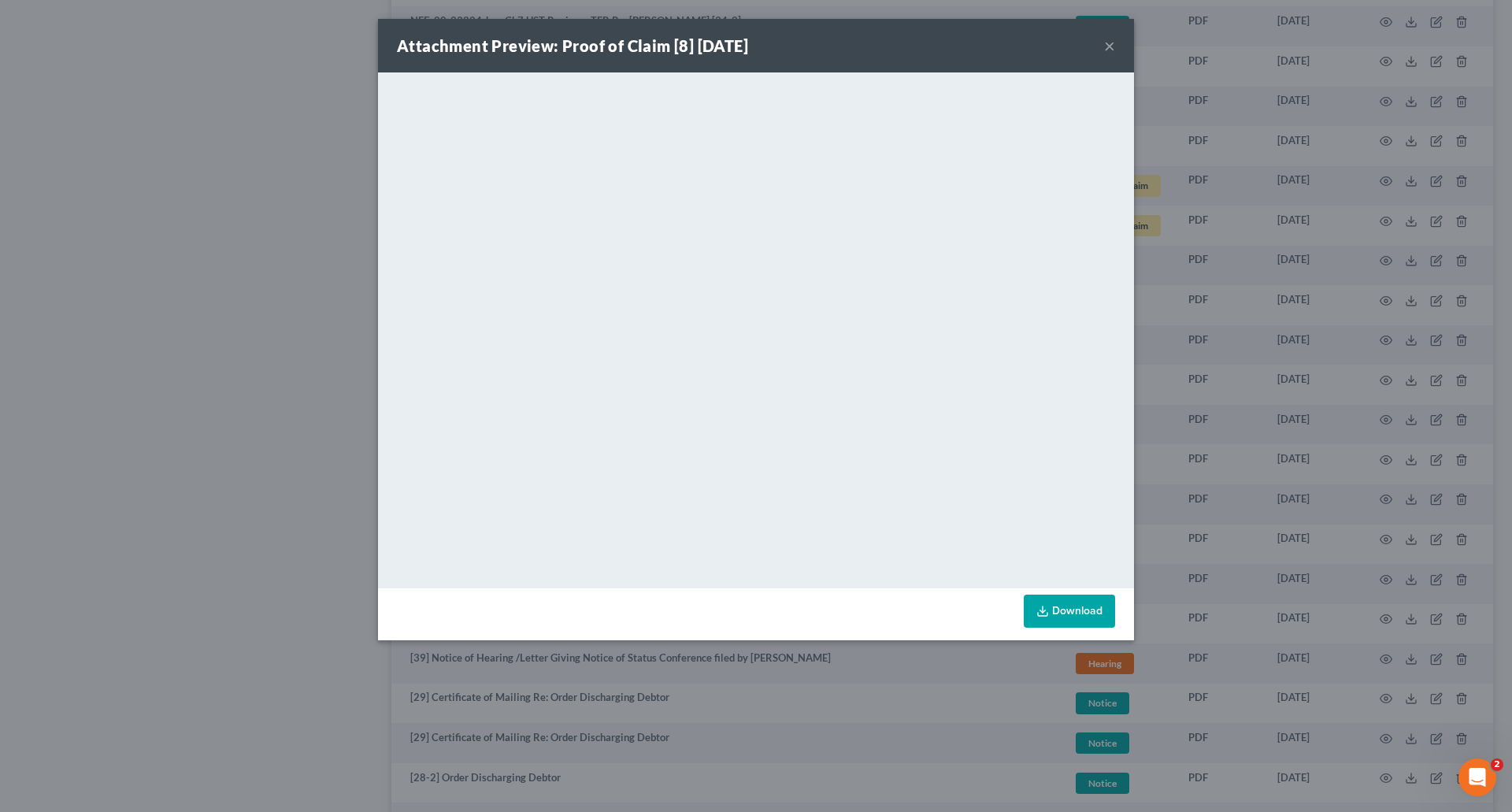
click at [1111, 47] on button "×" at bounding box center [1110, 46] width 11 height 19
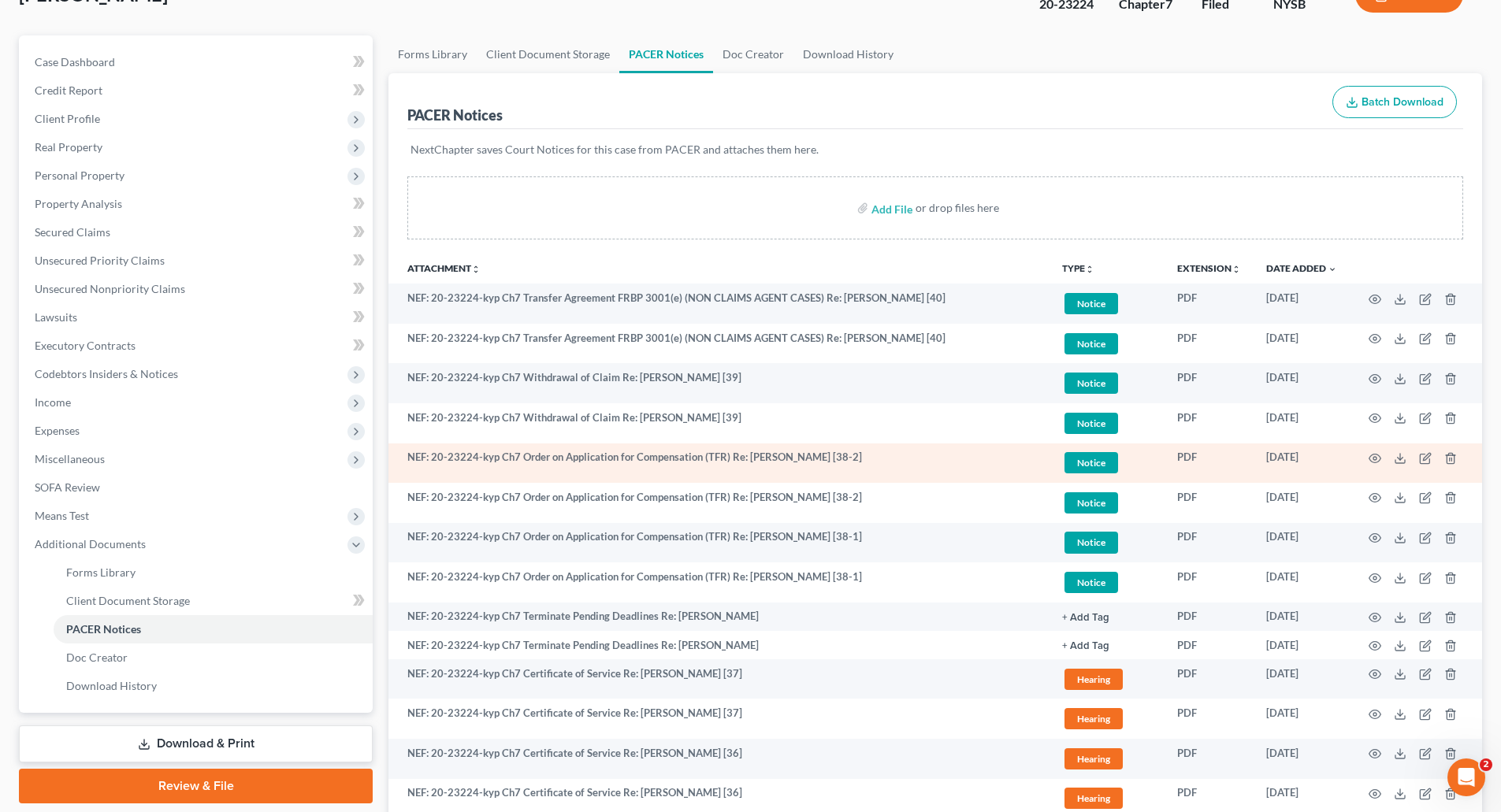
scroll to position [65, 0]
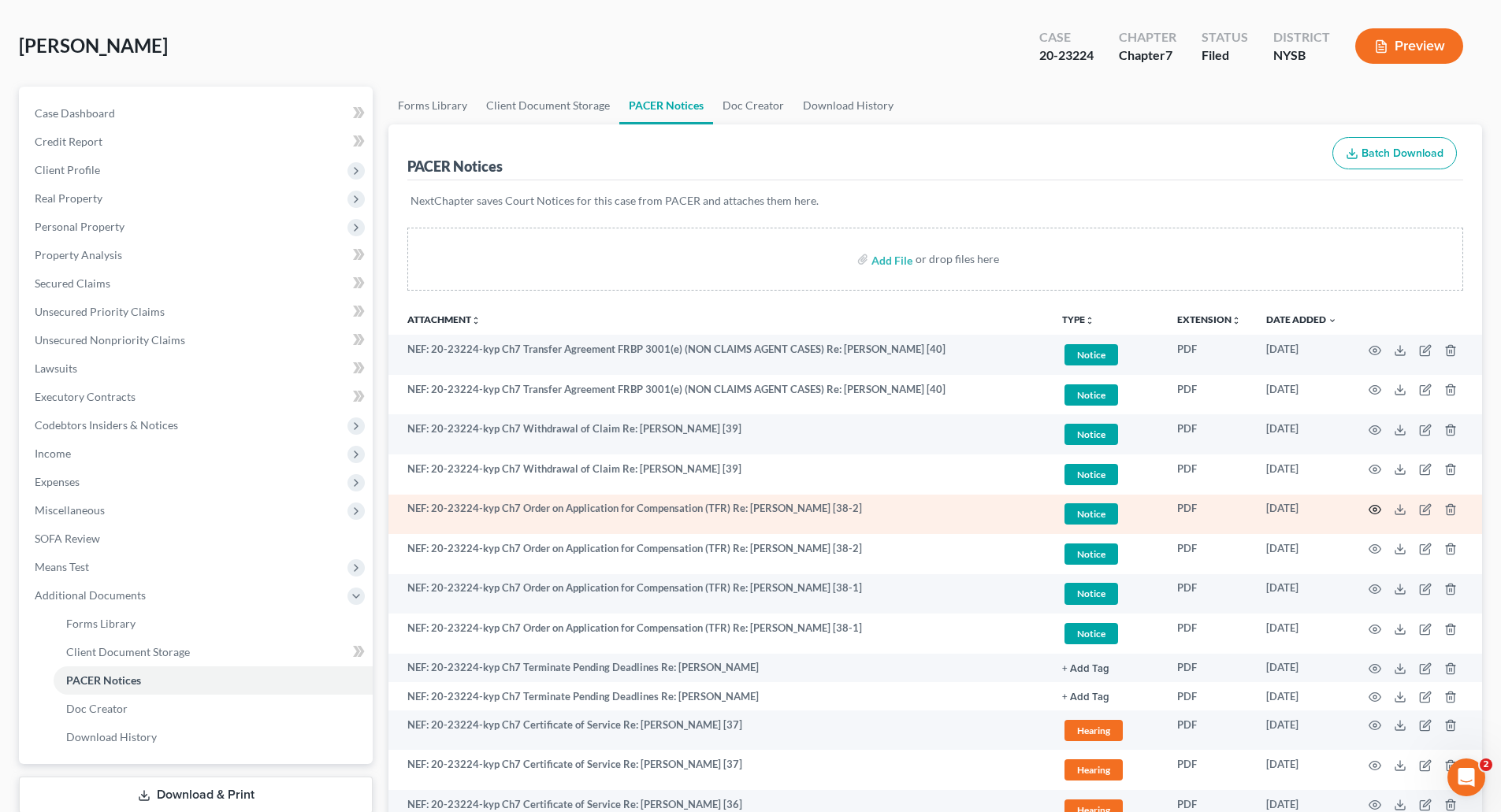
click at [1378, 506] on icon "button" at bounding box center [1375, 510] width 13 height 13
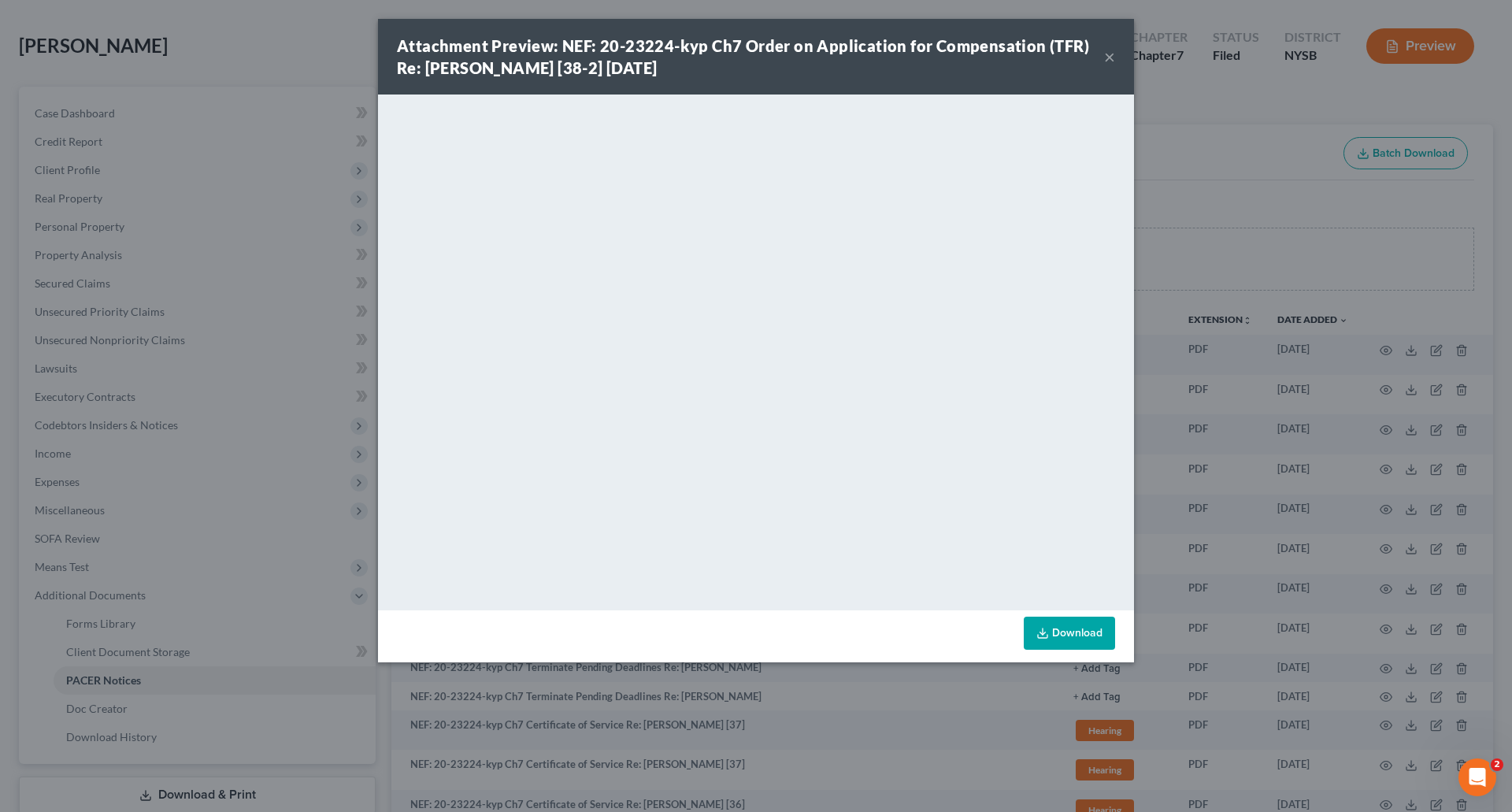
click at [1106, 52] on button "×" at bounding box center [1110, 57] width 11 height 19
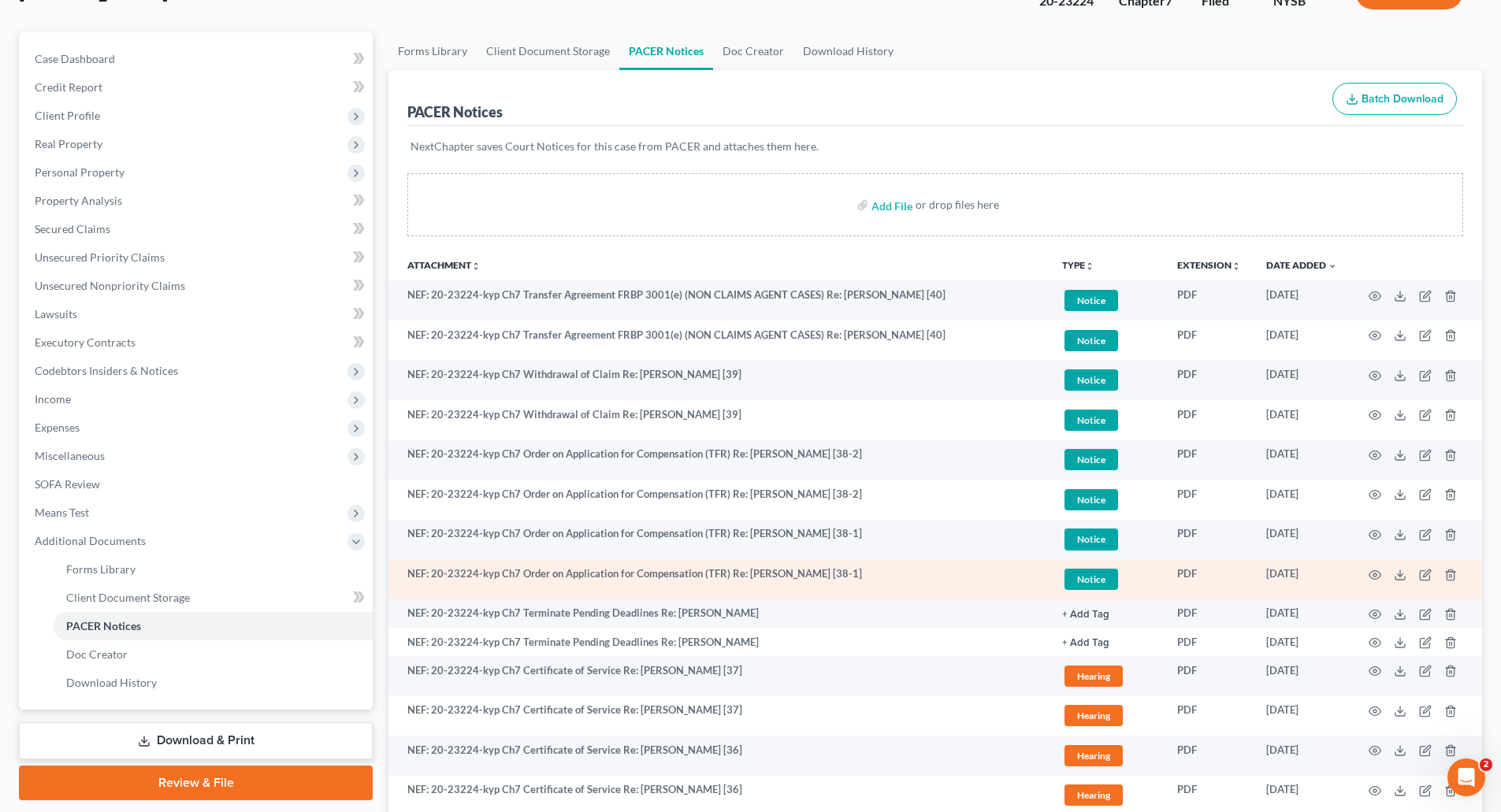
scroll to position [143, 0]
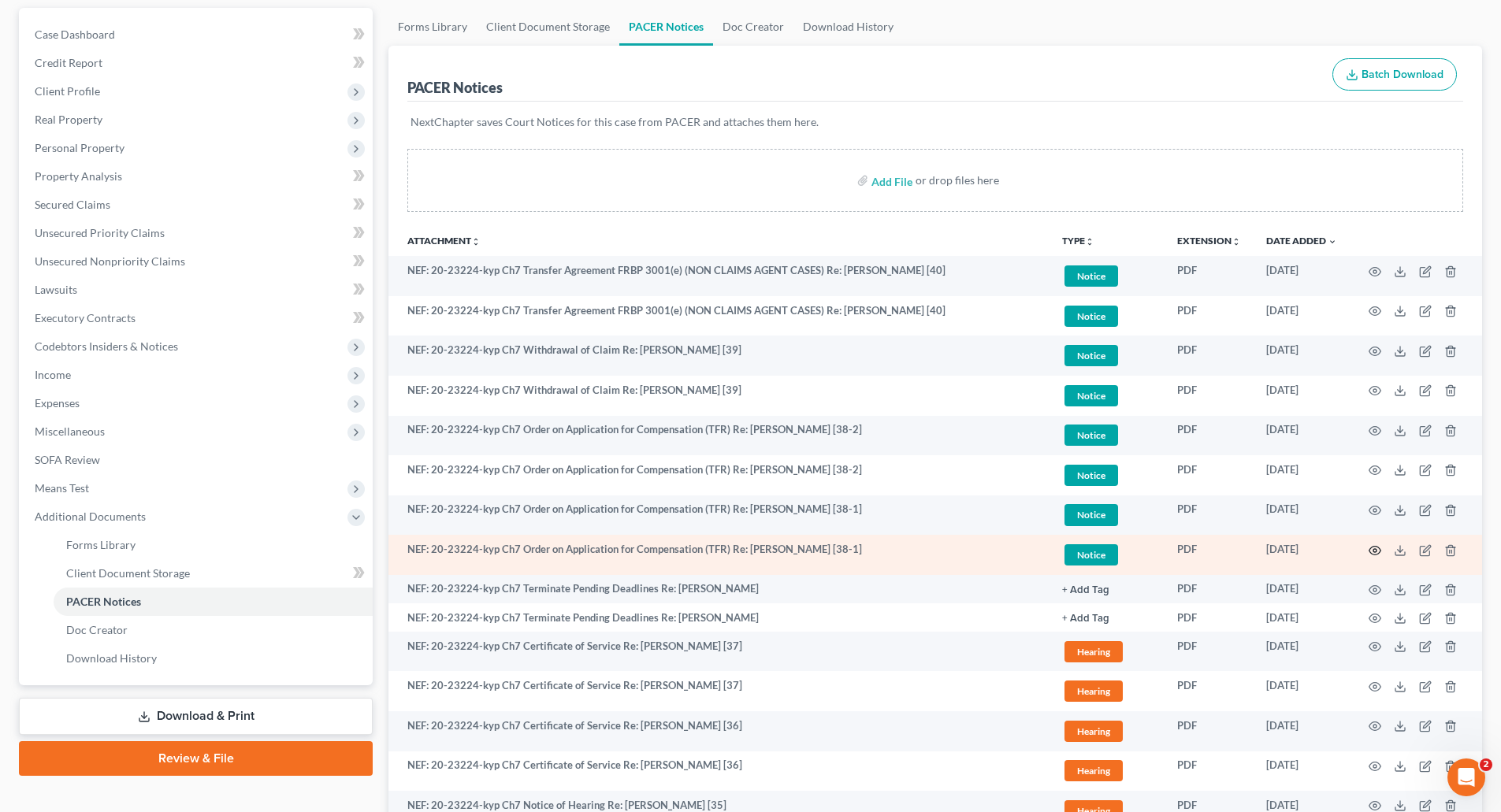
click at [1375, 548] on icon "button" at bounding box center [1375, 550] width 13 height 13
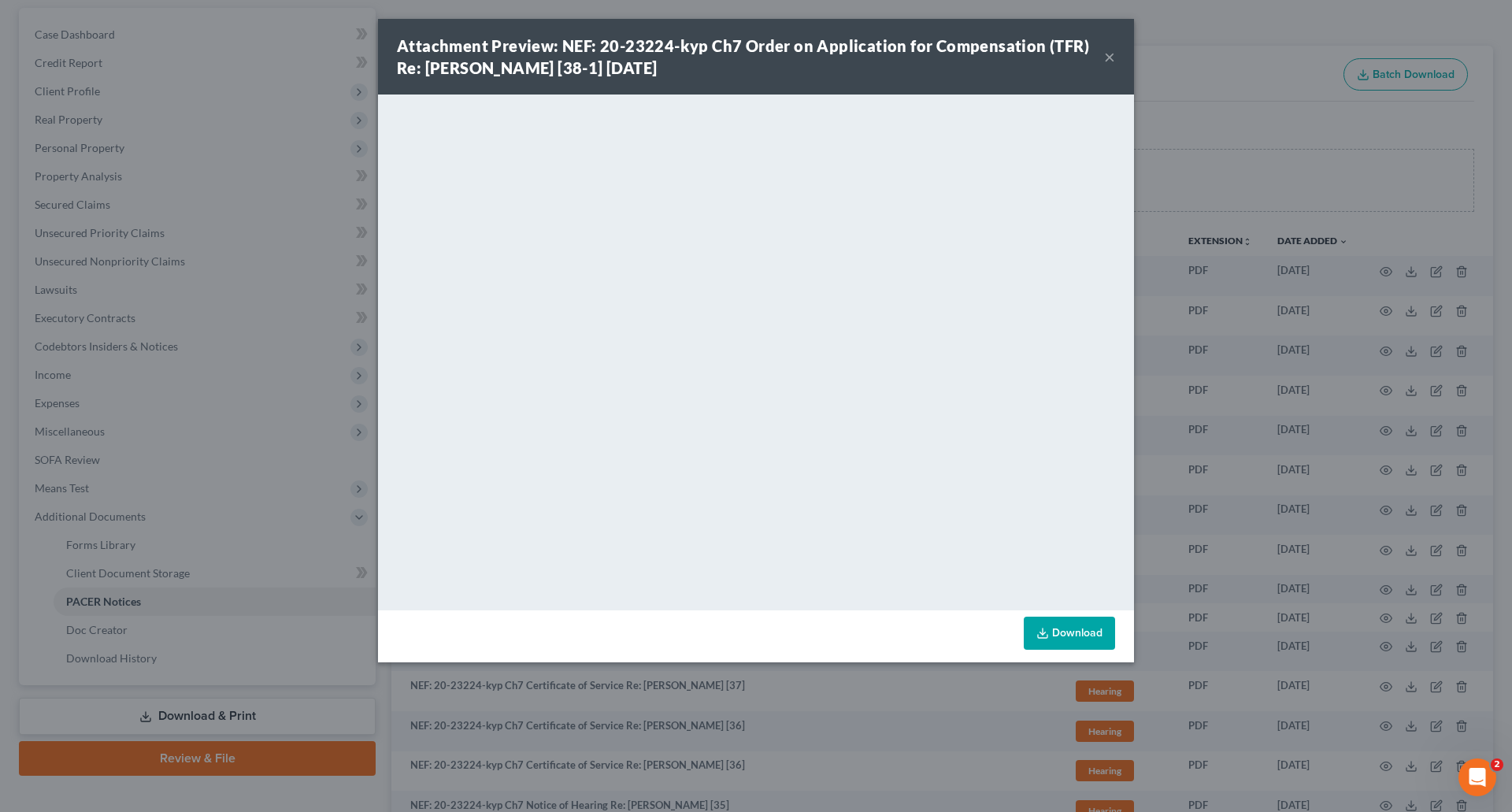
click at [1110, 56] on button "×" at bounding box center [1110, 57] width 11 height 19
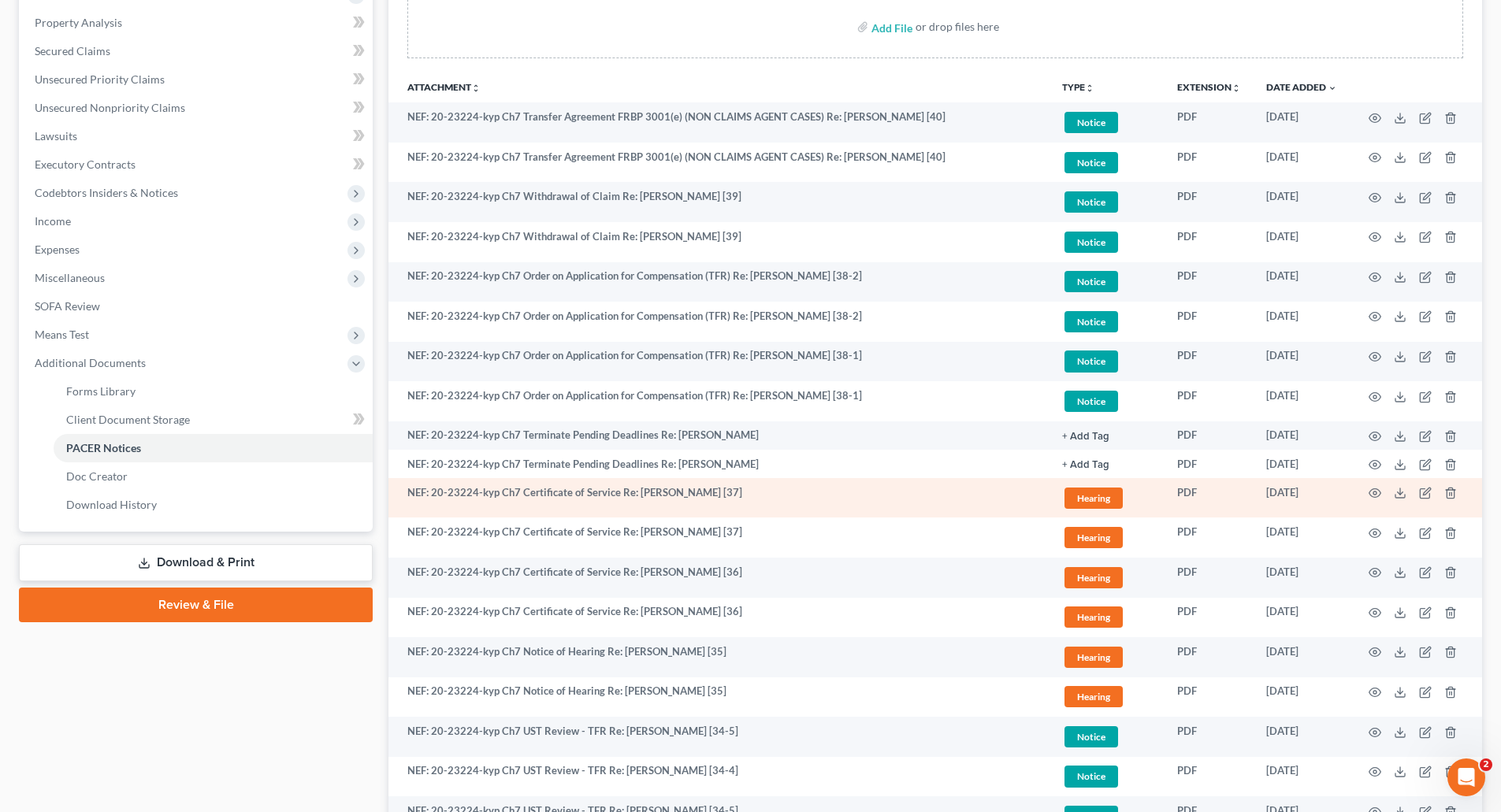
scroll to position [301, 0]
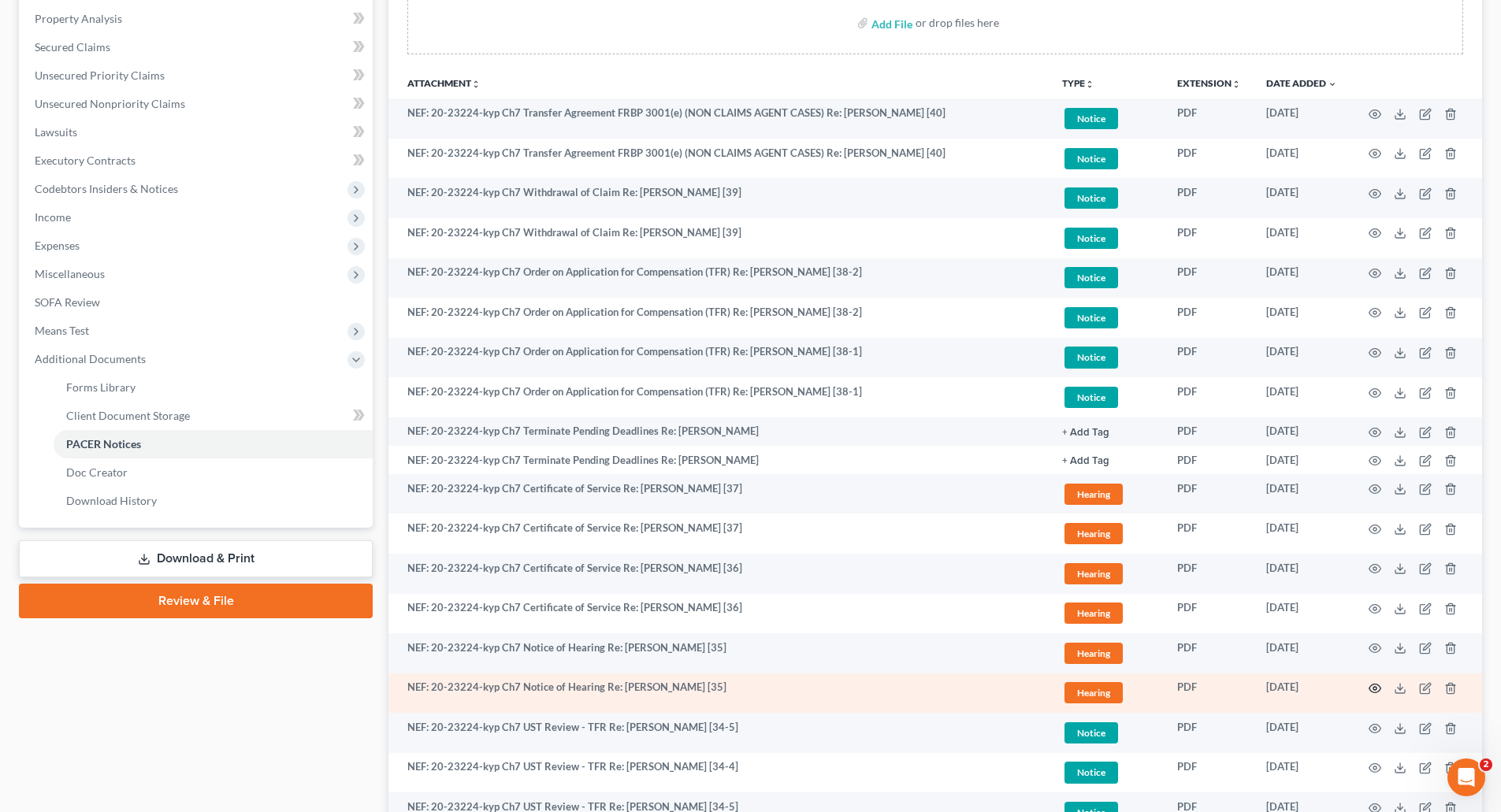
click at [1374, 683] on icon "button" at bounding box center [1375, 689] width 13 height 13
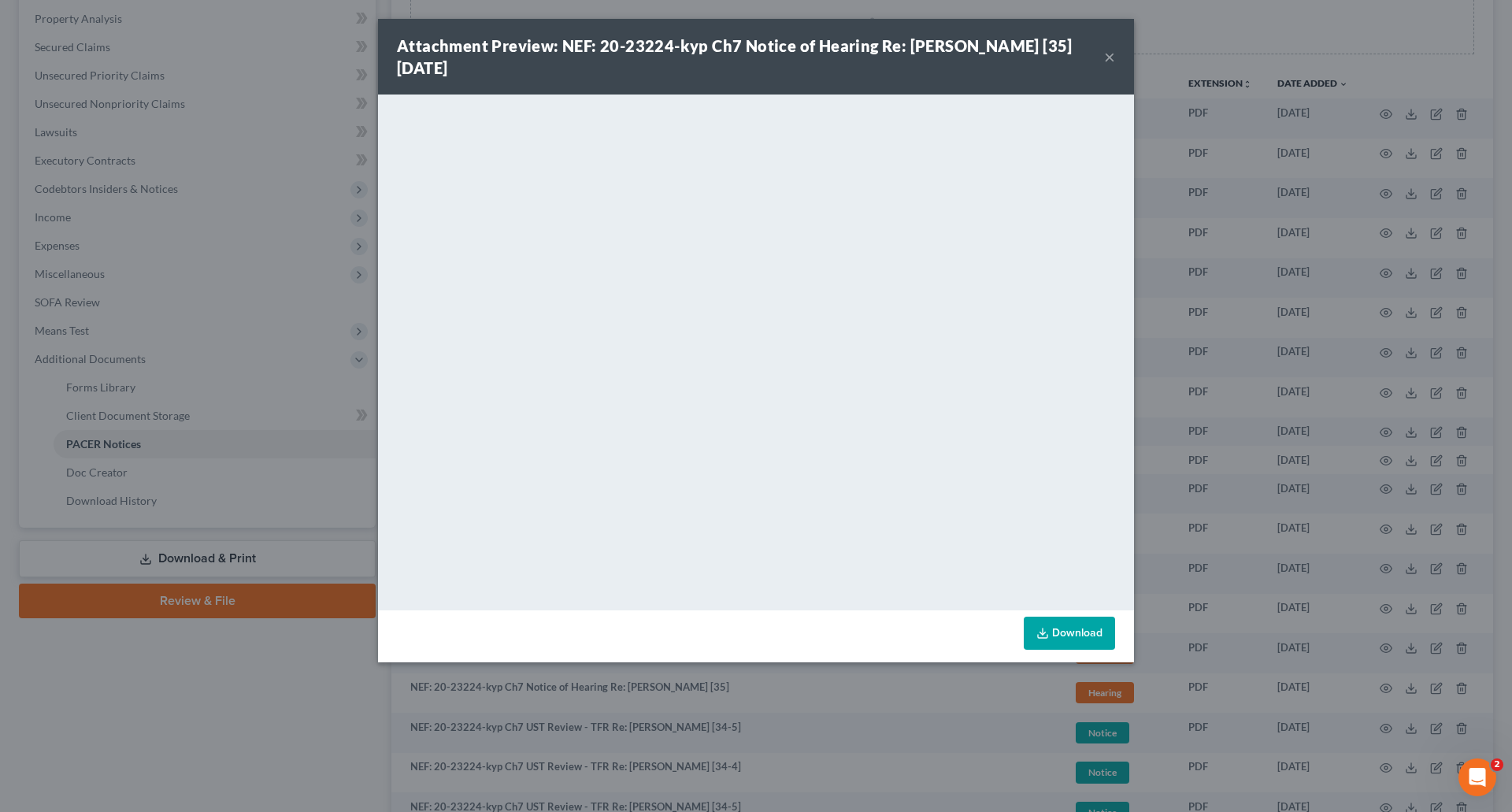
click at [1111, 60] on button "×" at bounding box center [1110, 57] width 11 height 19
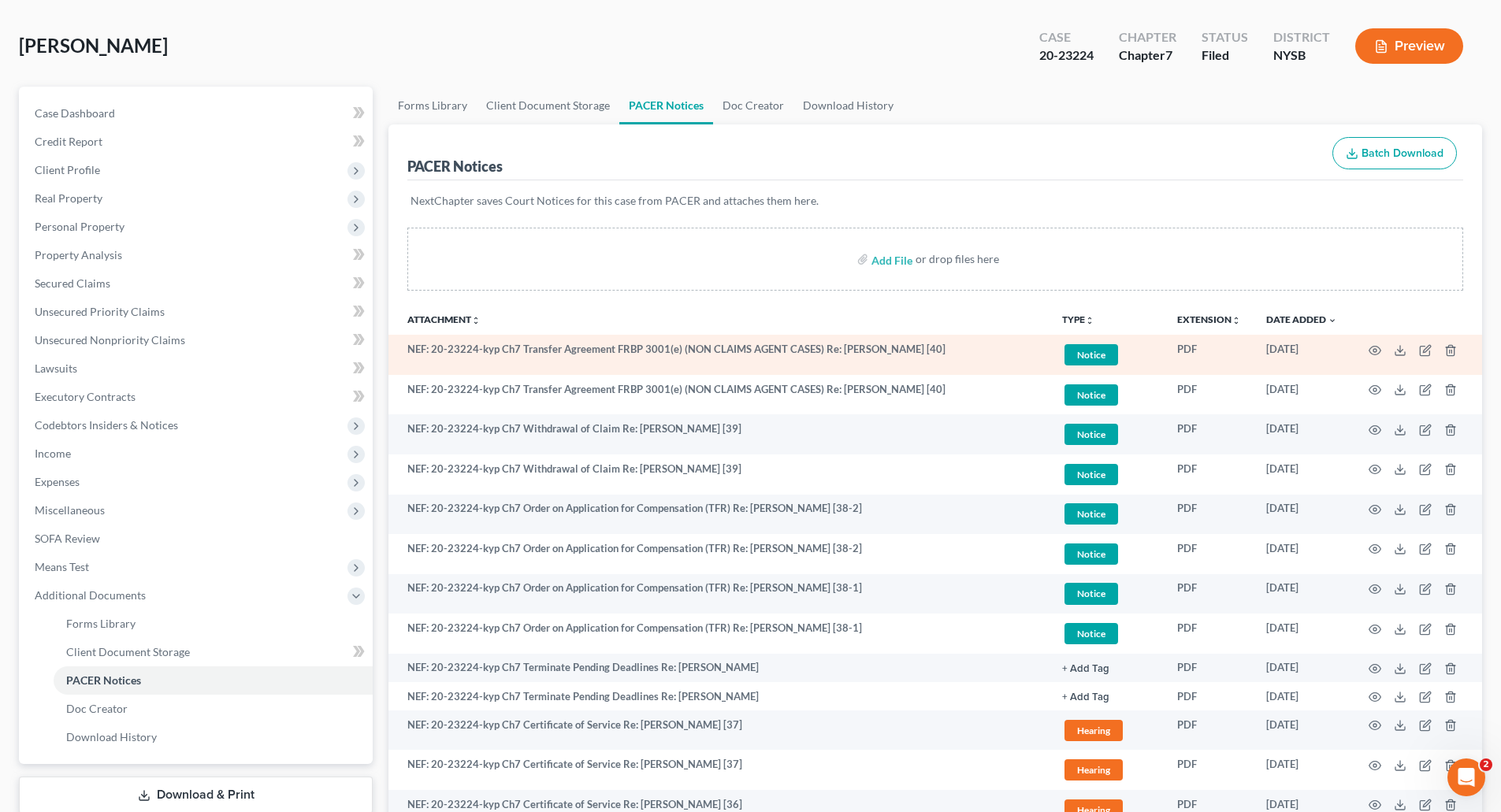
scroll to position [0, 0]
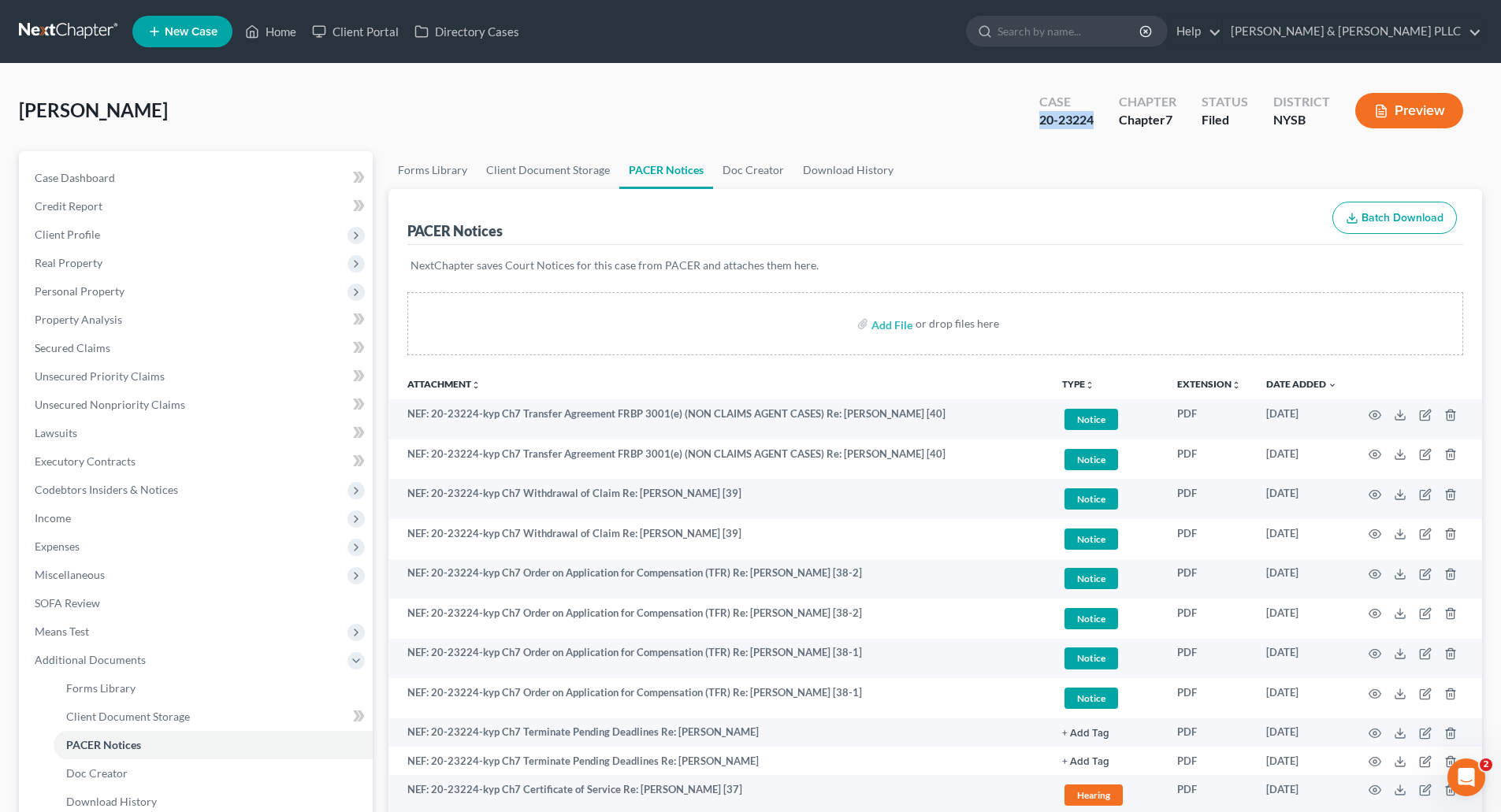
drag, startPoint x: 1095, startPoint y: 119, endPoint x: 1048, endPoint y: 109, distance: 48.1
click at [1036, 110] on div "Case 20-23224" at bounding box center [1066, 112] width 79 height 46
click at [1059, 126] on div "20-23224" at bounding box center [1067, 120] width 54 height 18
drag, startPoint x: 1096, startPoint y: 120, endPoint x: 1043, endPoint y: 121, distance: 53.0
click at [1043, 121] on div "Case 20-23224" at bounding box center [1066, 112] width 79 height 46
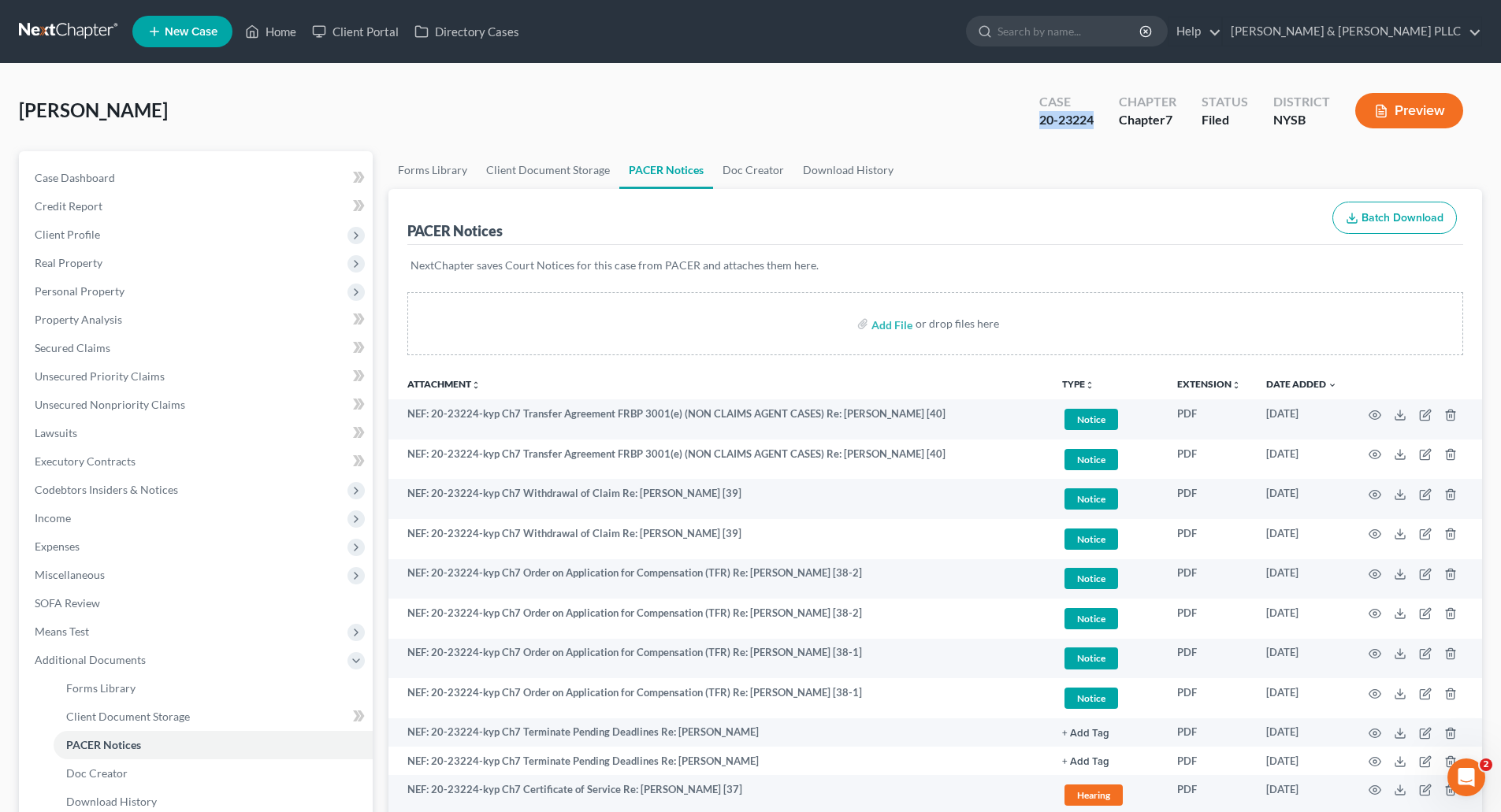
copy div "20-23224"
